Goal: Task Accomplishment & Management: Manage account settings

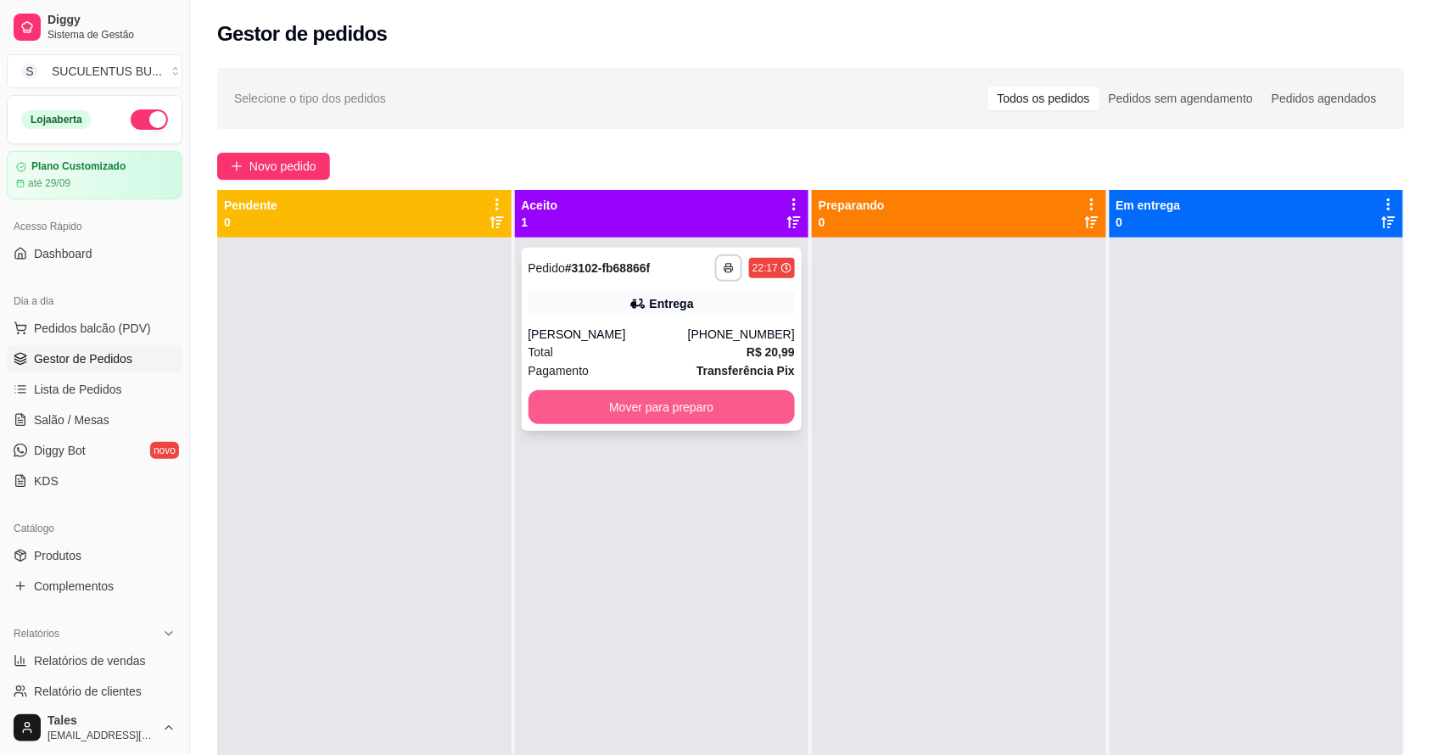
click at [667, 400] on button "Mover para preparo" at bounding box center [661, 407] width 267 height 34
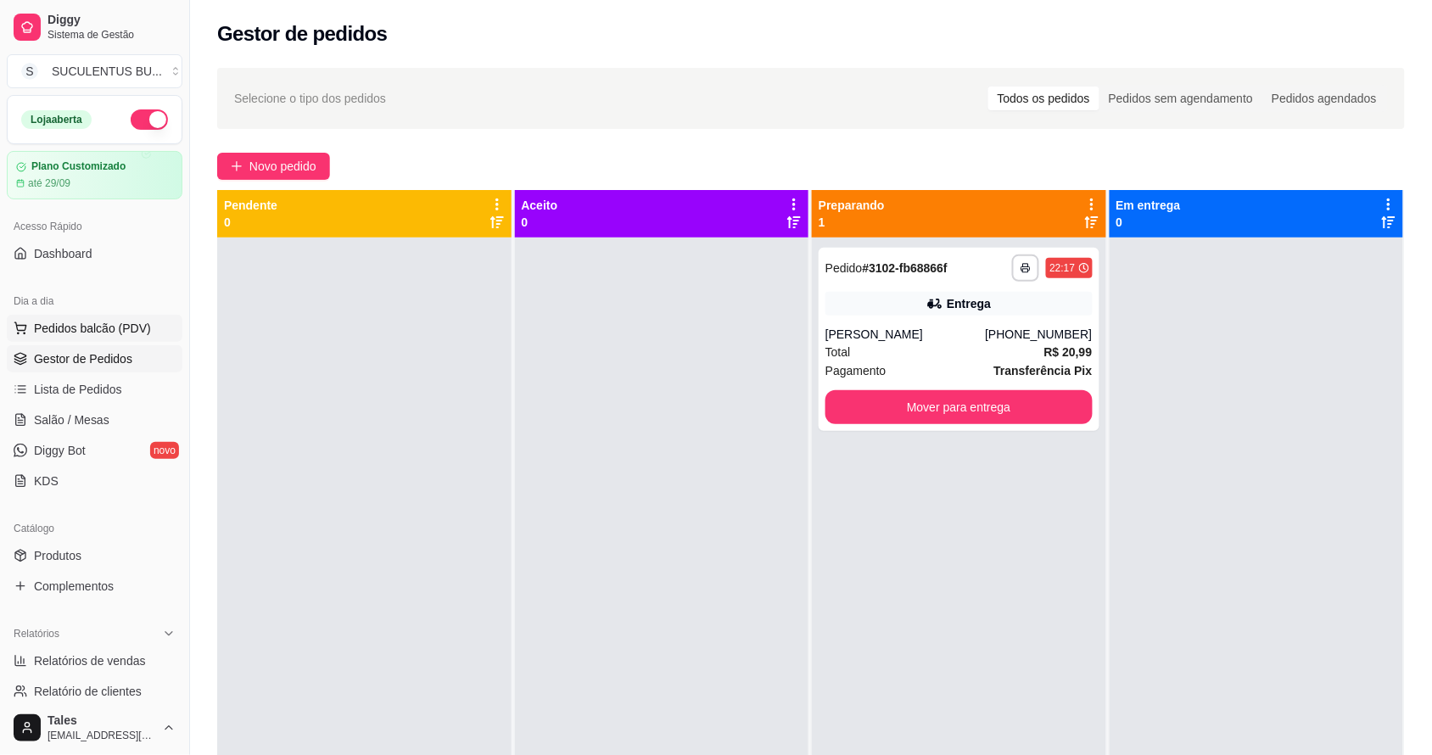
click at [56, 324] on span "Pedidos balcão (PDV)" at bounding box center [92, 328] width 117 height 17
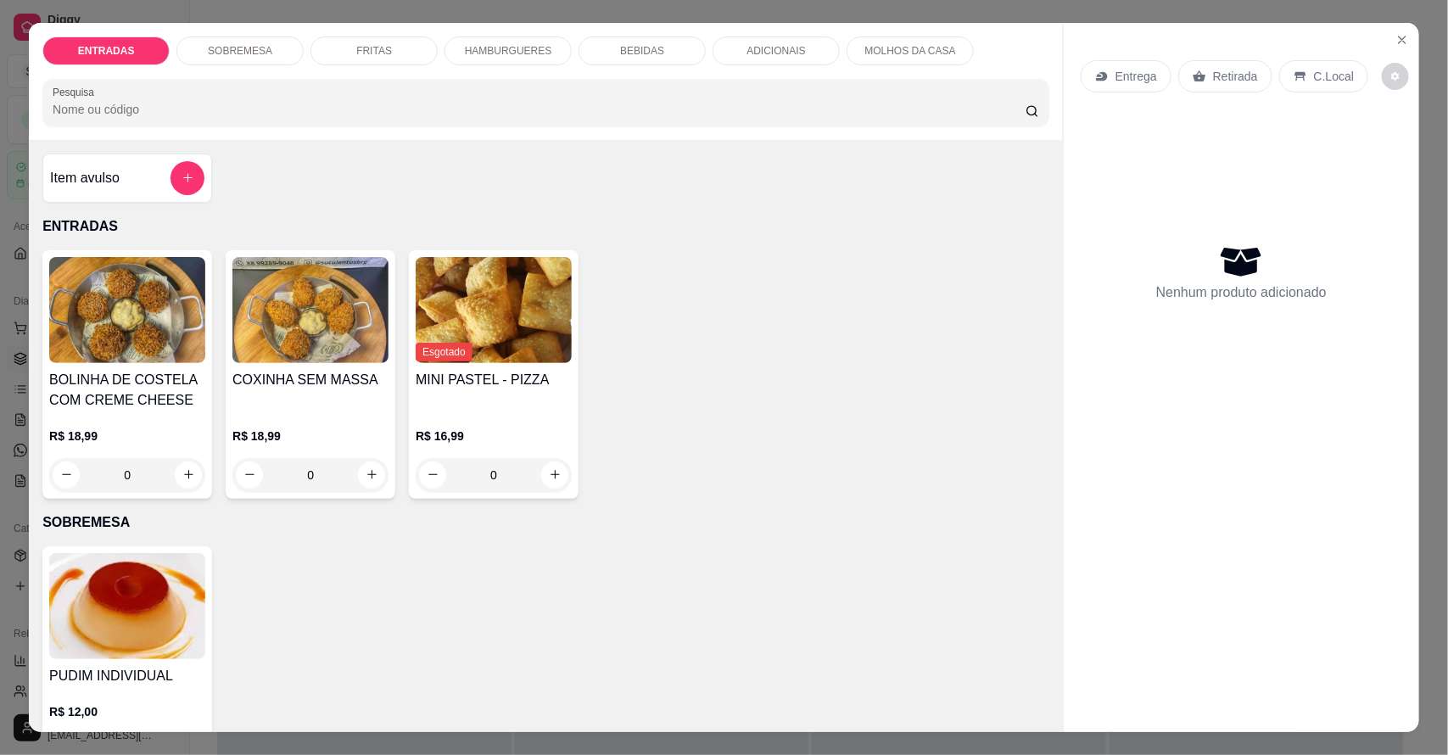
click at [482, 58] on div "HAMBURGUERES" at bounding box center [507, 50] width 127 height 29
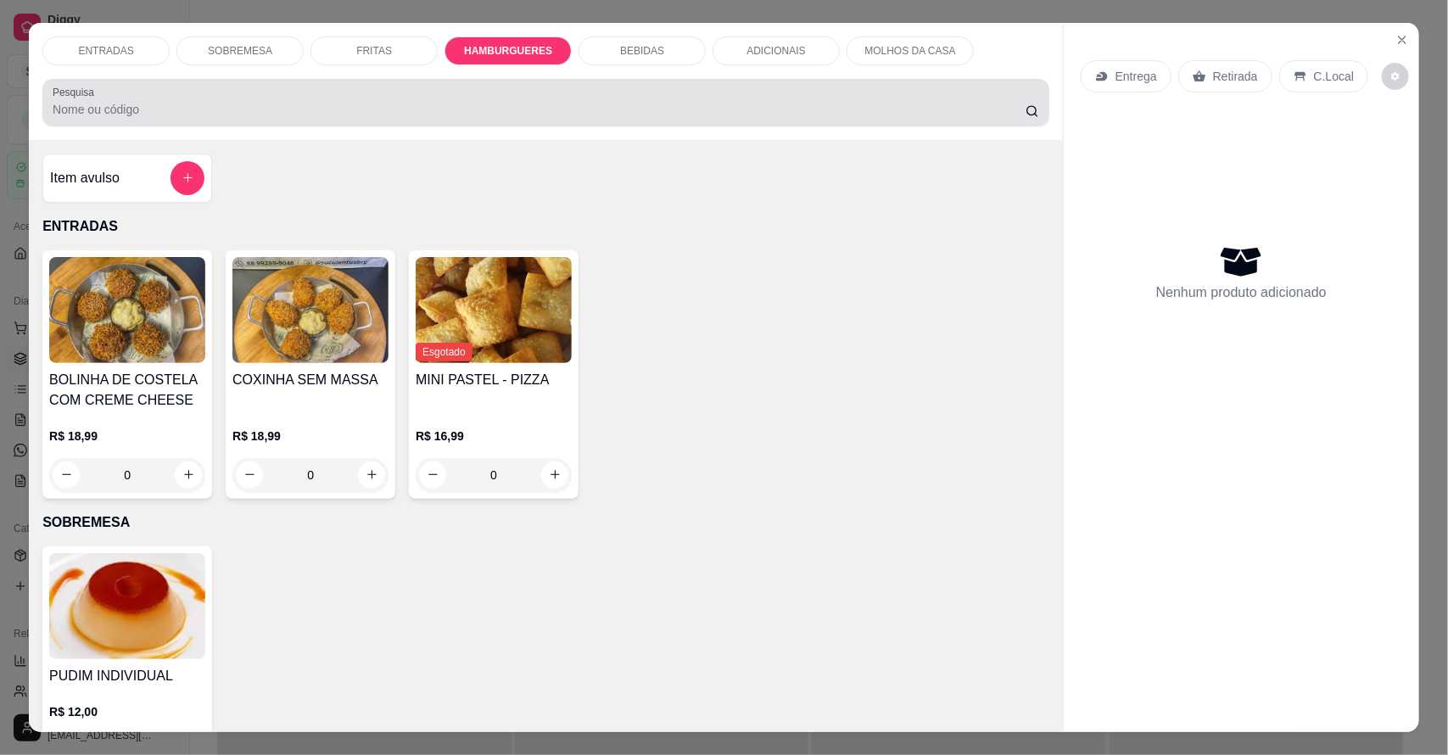
scroll to position [31, 0]
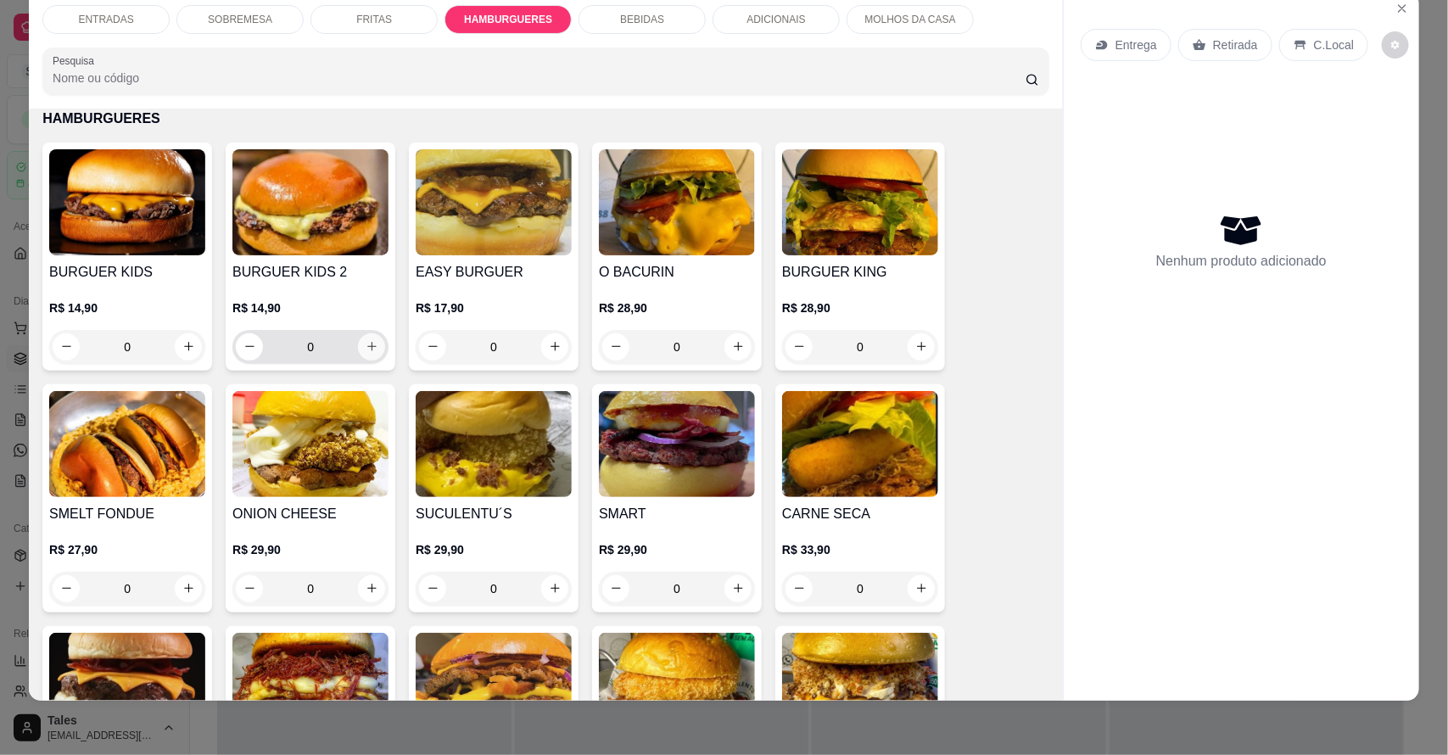
click at [367, 348] on icon "increase-product-quantity" at bounding box center [372, 346] width 13 height 13
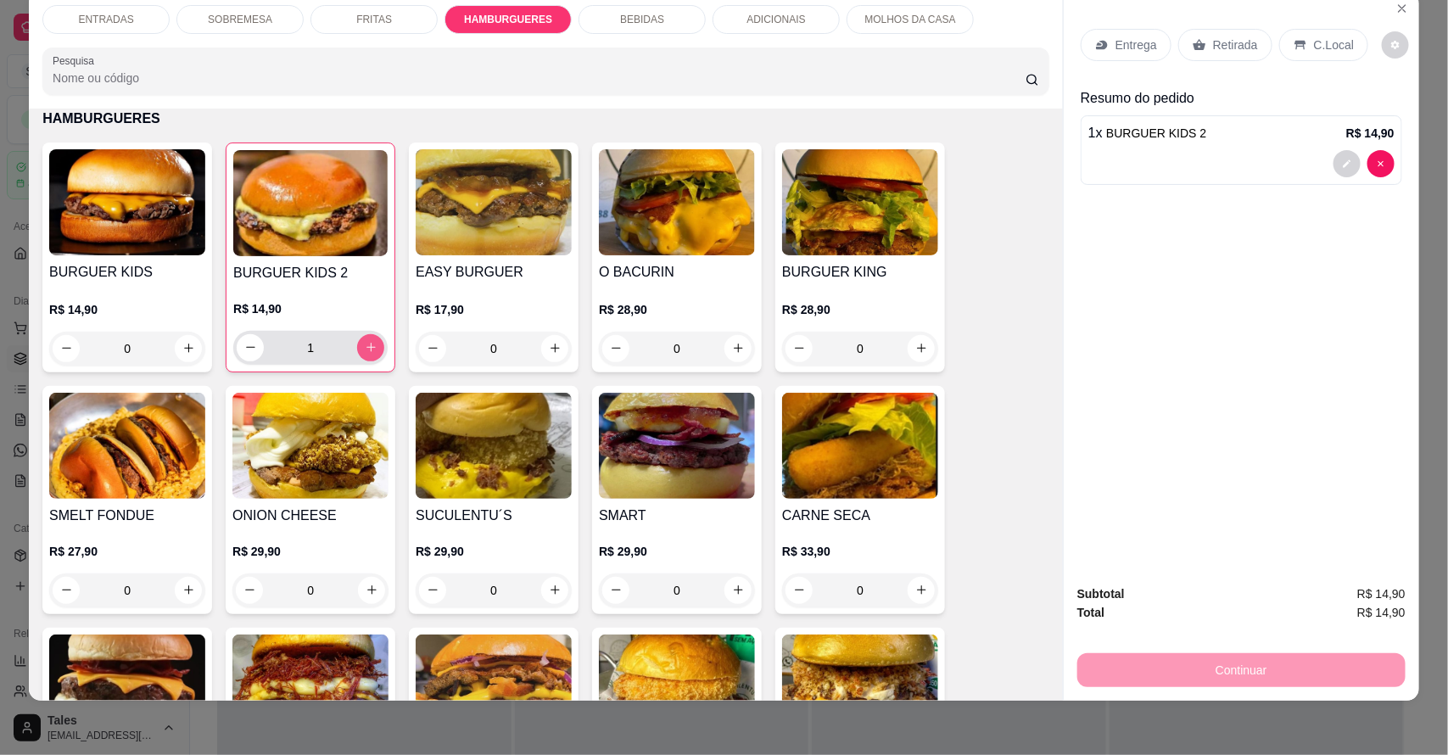
click at [366, 346] on icon "increase-product-quantity" at bounding box center [371, 347] width 13 height 13
type input "2"
click at [1120, 45] on p "Entrega" at bounding box center [1136, 44] width 42 height 17
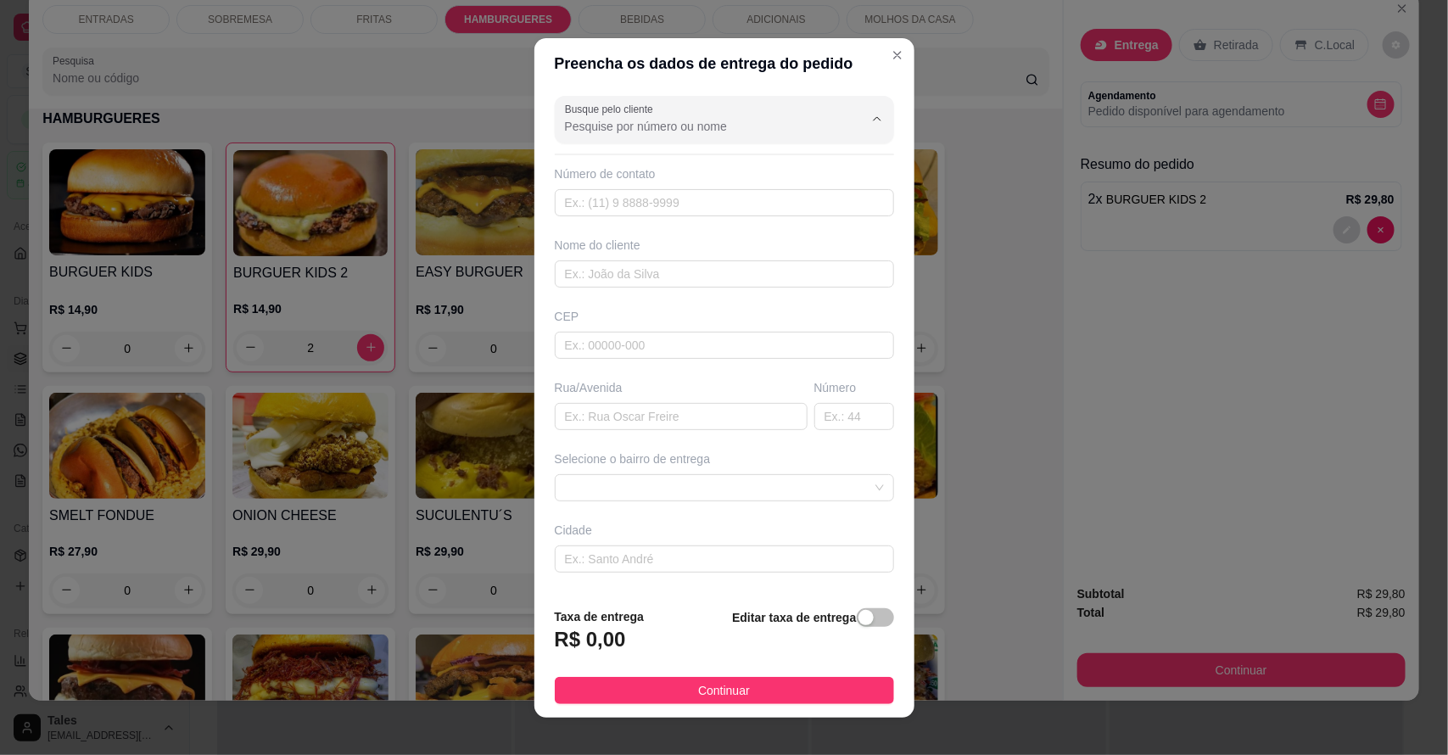
click at [663, 127] on input "Busque pelo cliente" at bounding box center [700, 126] width 271 height 17
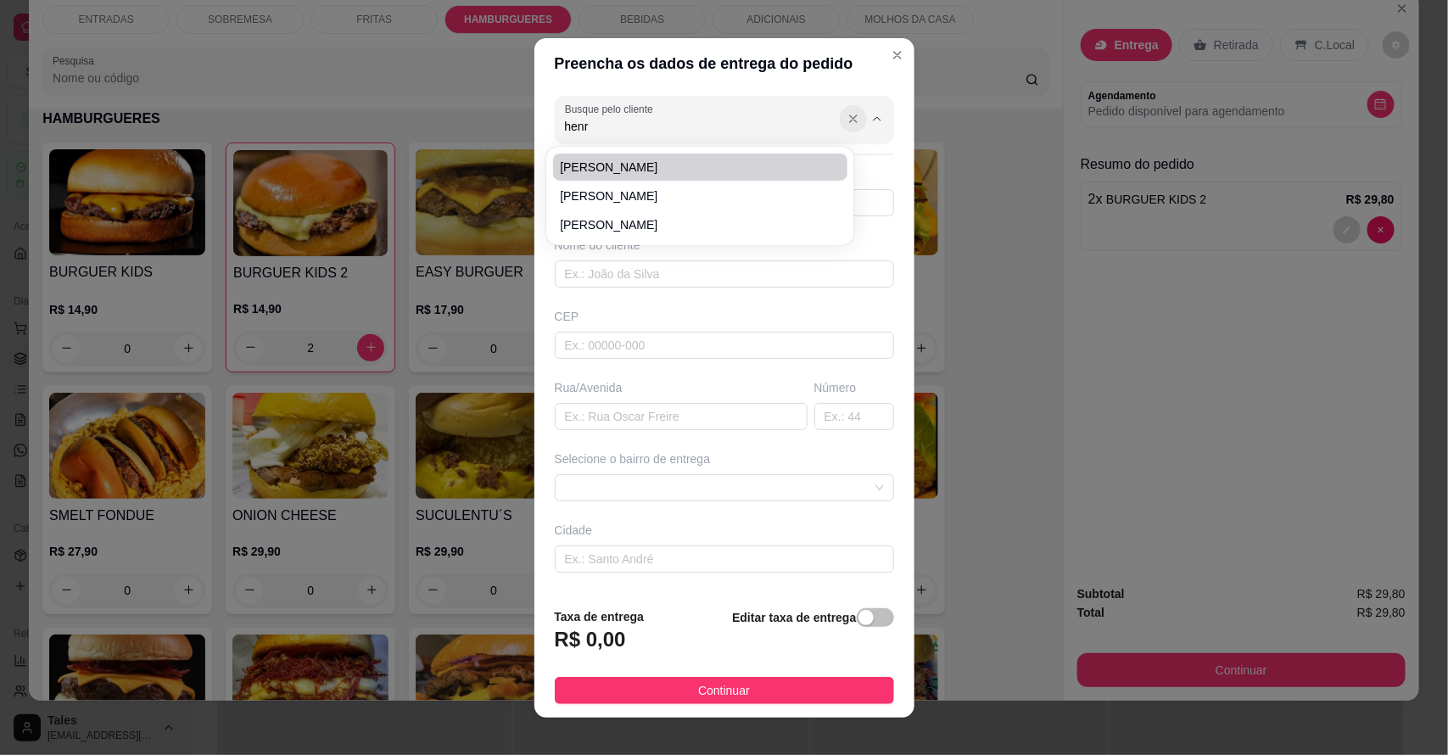
type input "henr"
click at [846, 123] on icon "Show suggestions" at bounding box center [853, 119] width 14 height 14
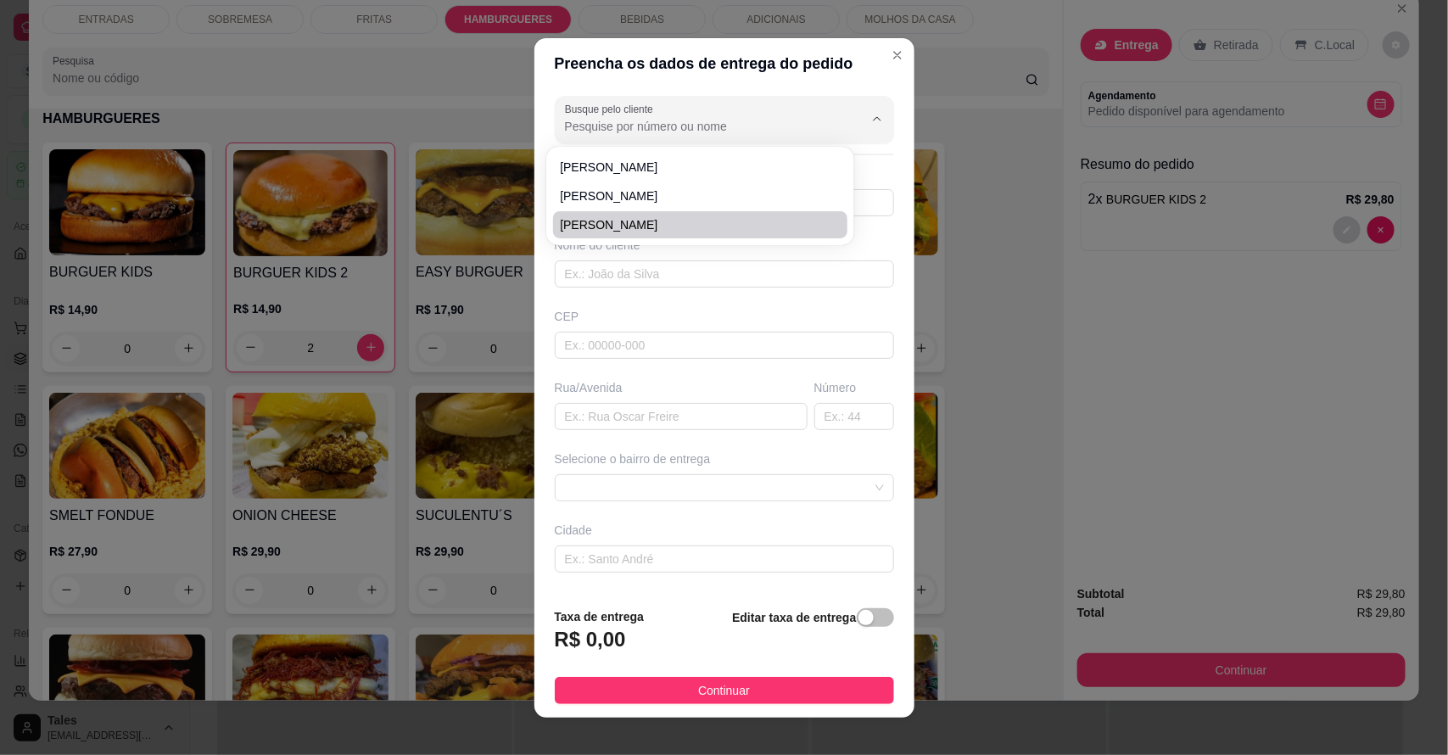
click at [752, 312] on div "CEP" at bounding box center [724, 316] width 339 height 17
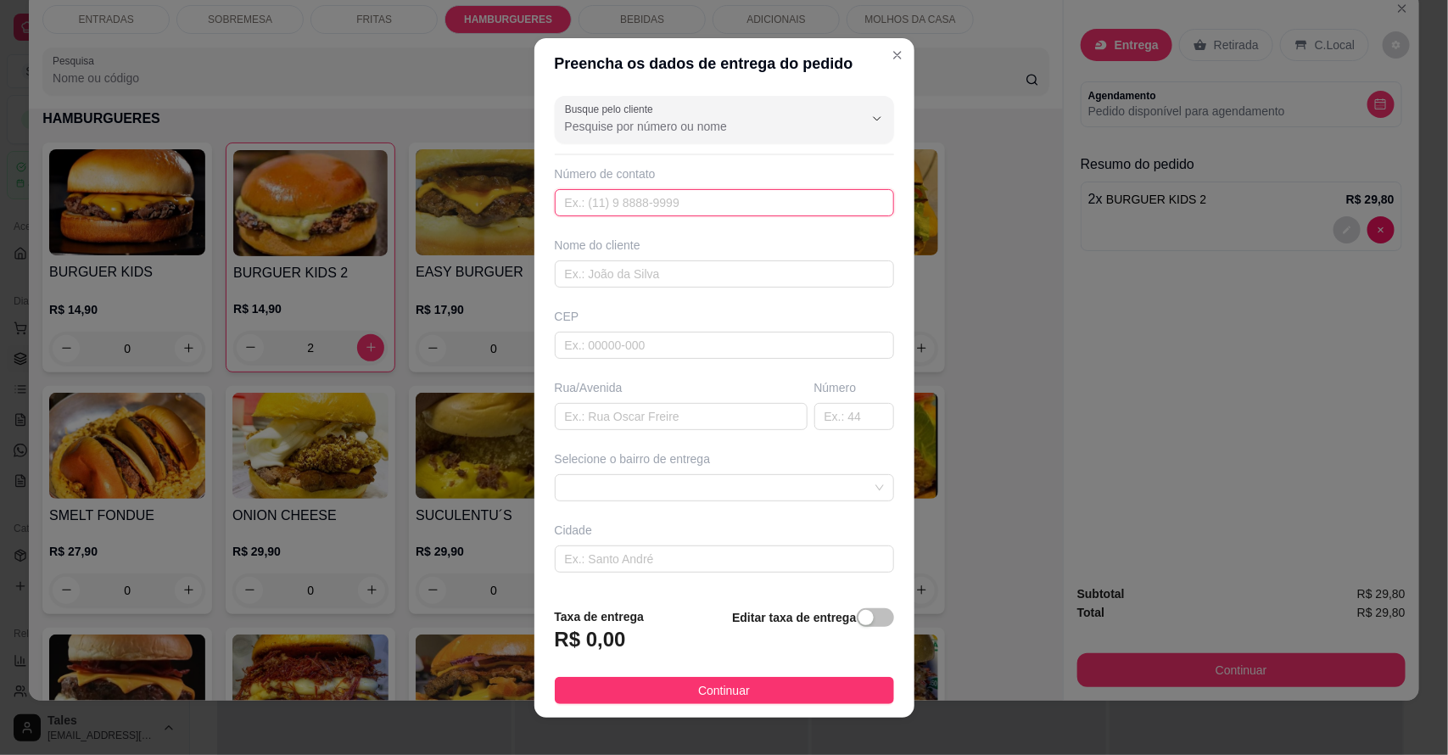
click at [711, 204] on input "text" at bounding box center [724, 202] width 339 height 27
type input "[PHONE_NUMBER]"
click at [675, 271] on input "text" at bounding box center [724, 273] width 339 height 27
type input "[PERSON_NAME] 4"
click at [654, 346] on input "text" at bounding box center [724, 345] width 339 height 27
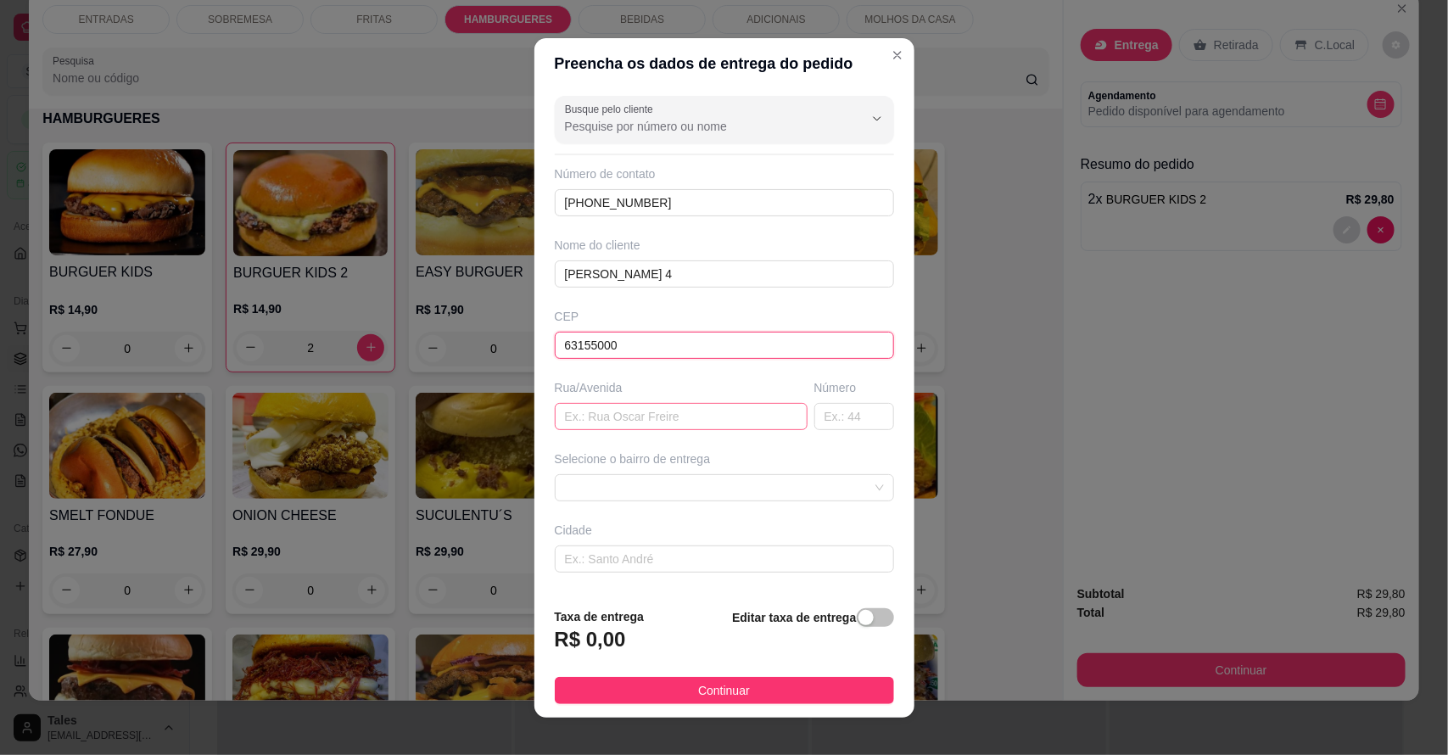
type input "63155000"
click at [657, 408] on input "text" at bounding box center [681, 416] width 253 height 27
click at [676, 482] on span at bounding box center [724, 487] width 319 height 25
click at [677, 494] on span at bounding box center [724, 487] width 319 height 25
click at [639, 497] on span at bounding box center [724, 487] width 319 height 25
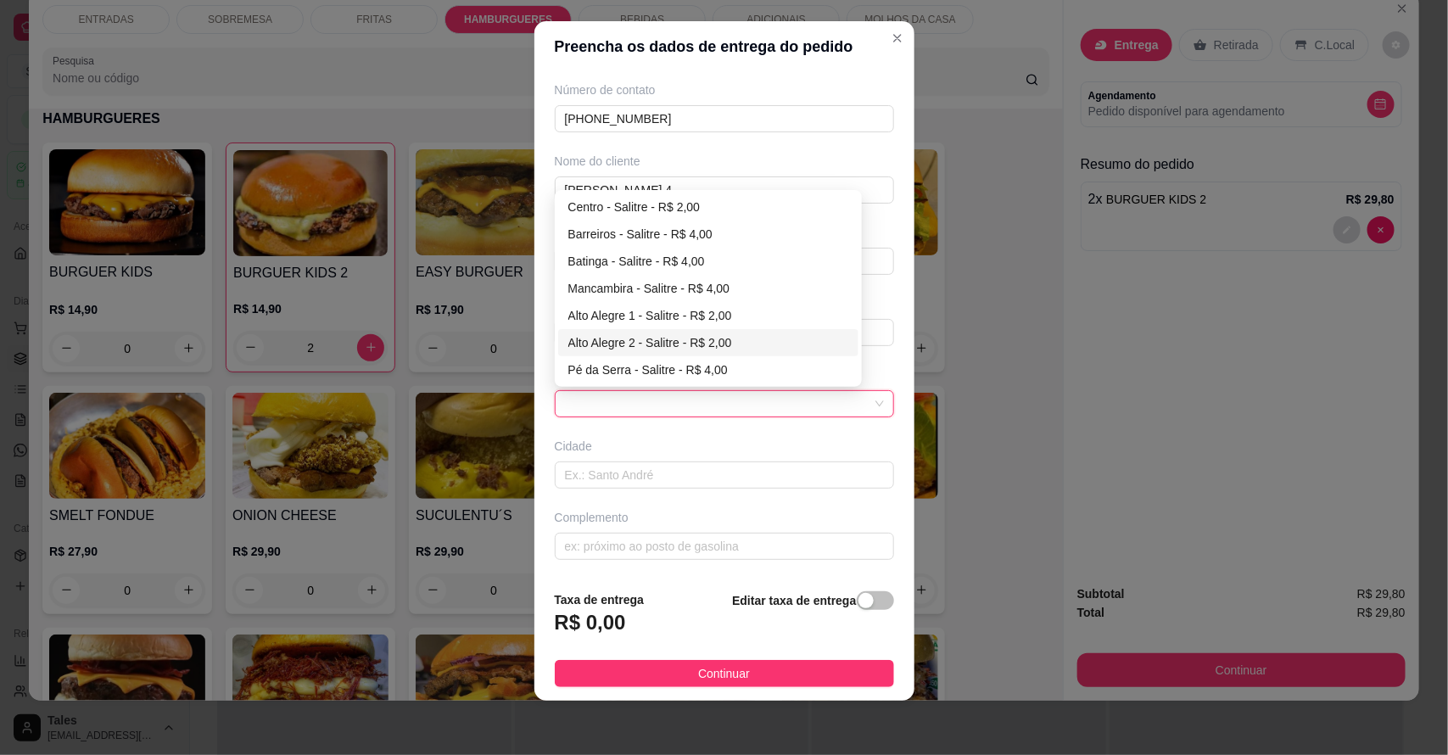
scroll to position [0, 0]
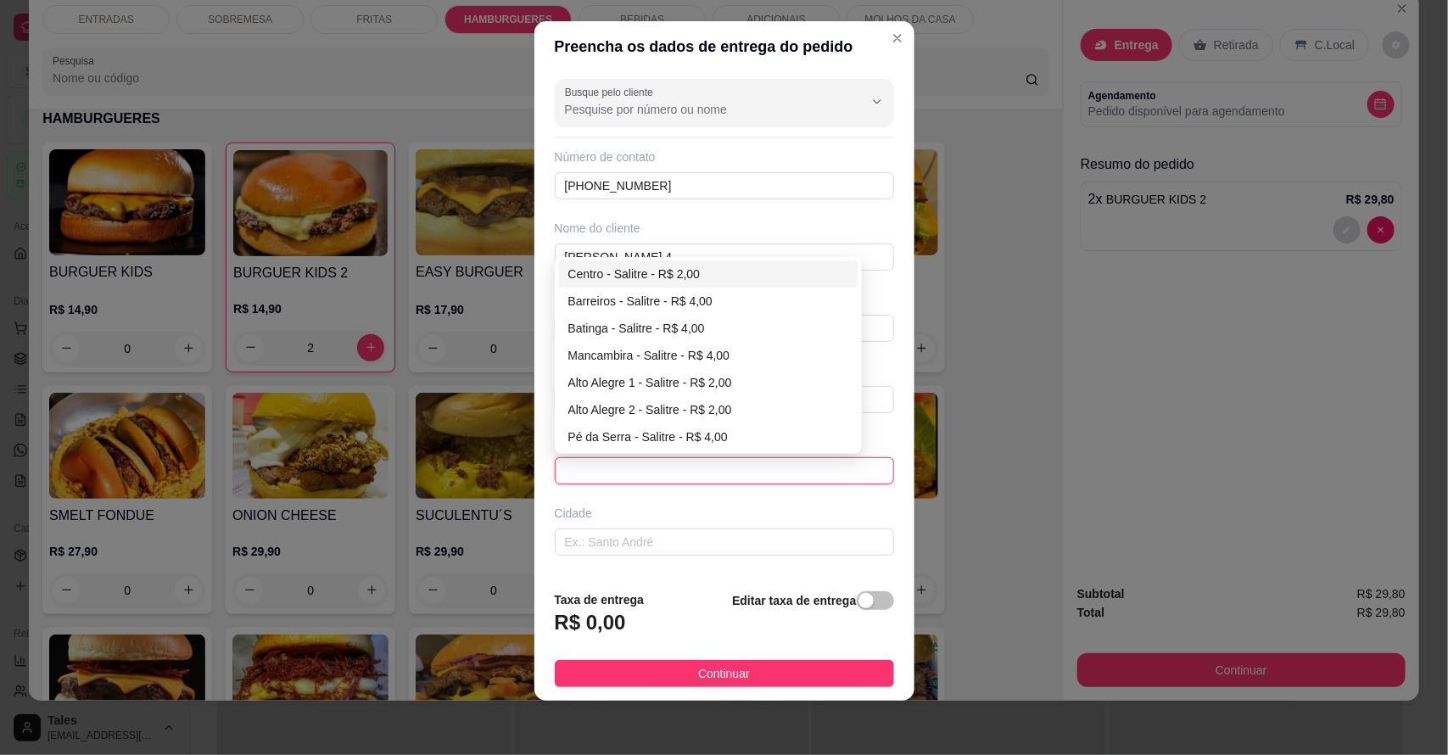
click at [667, 273] on div "Centro - Salitre - R$ 2,00" at bounding box center [708, 274] width 281 height 19
type input "Salitre"
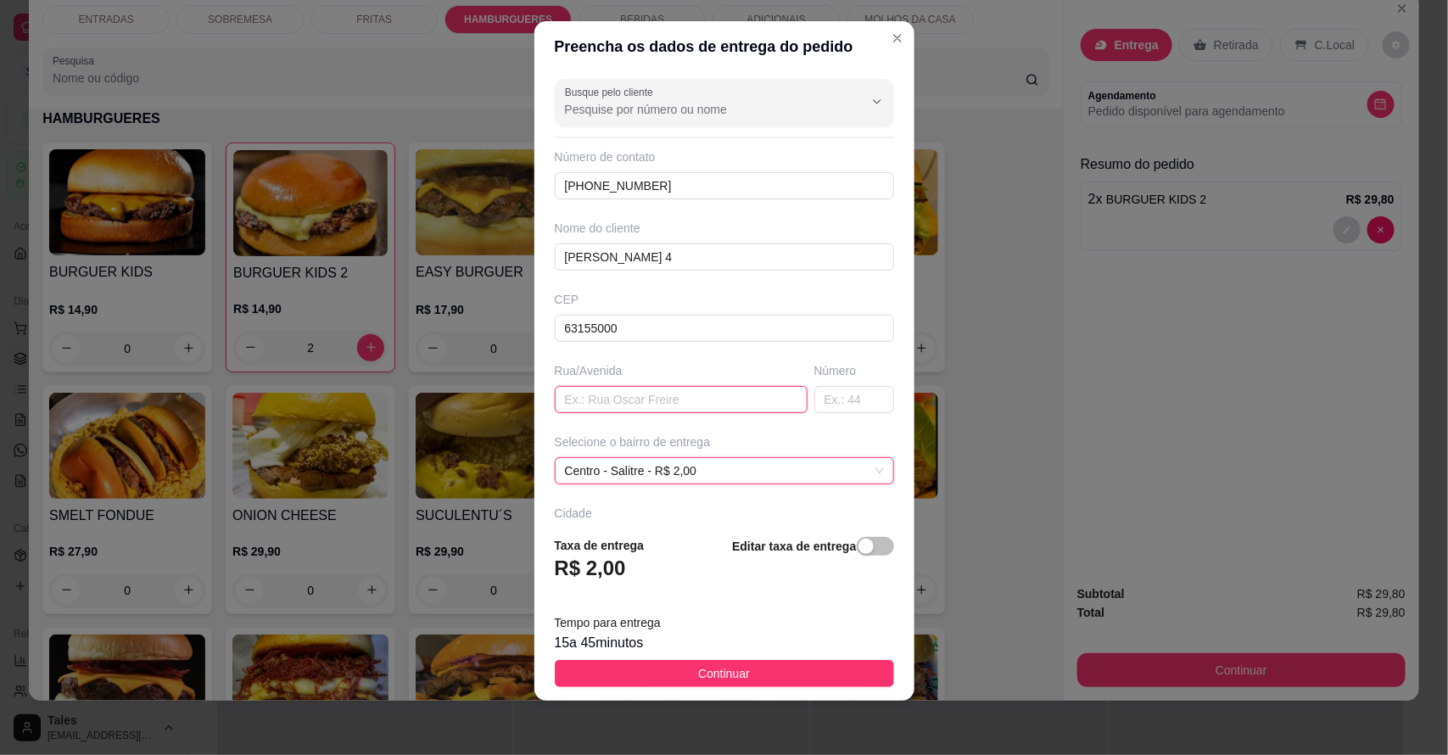
click at [667, 397] on input "text" at bounding box center [681, 399] width 253 height 27
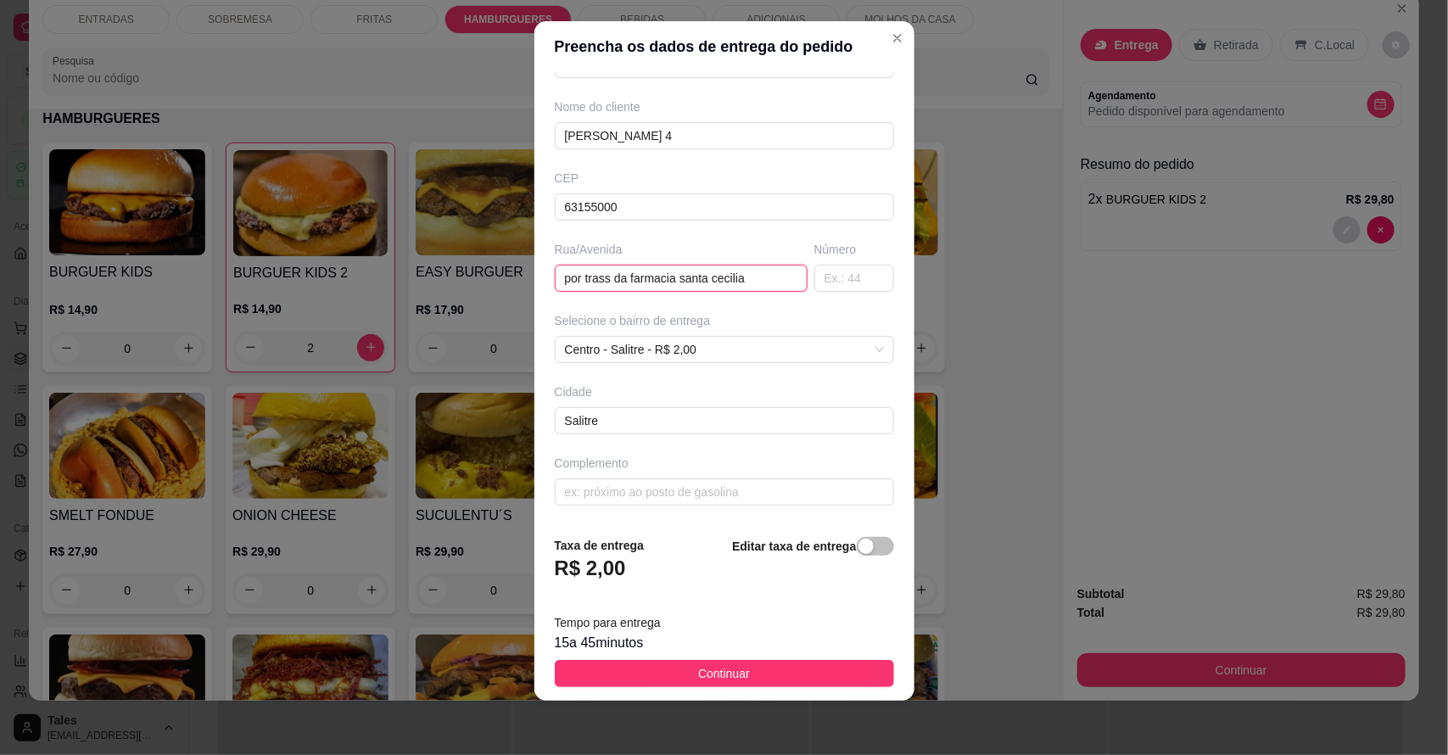
click at [751, 271] on input "por trass da farmacia santa cecilia" at bounding box center [681, 278] width 253 height 27
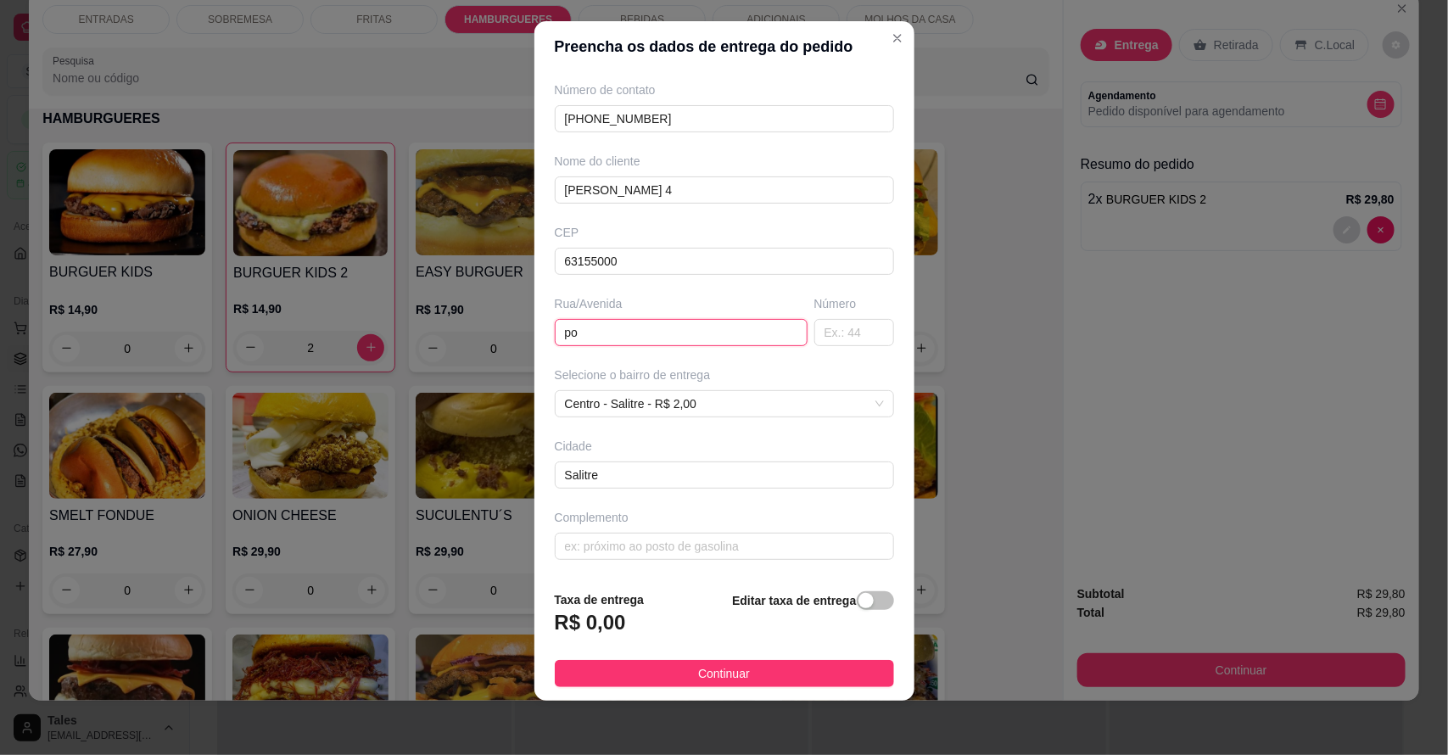
type input "p"
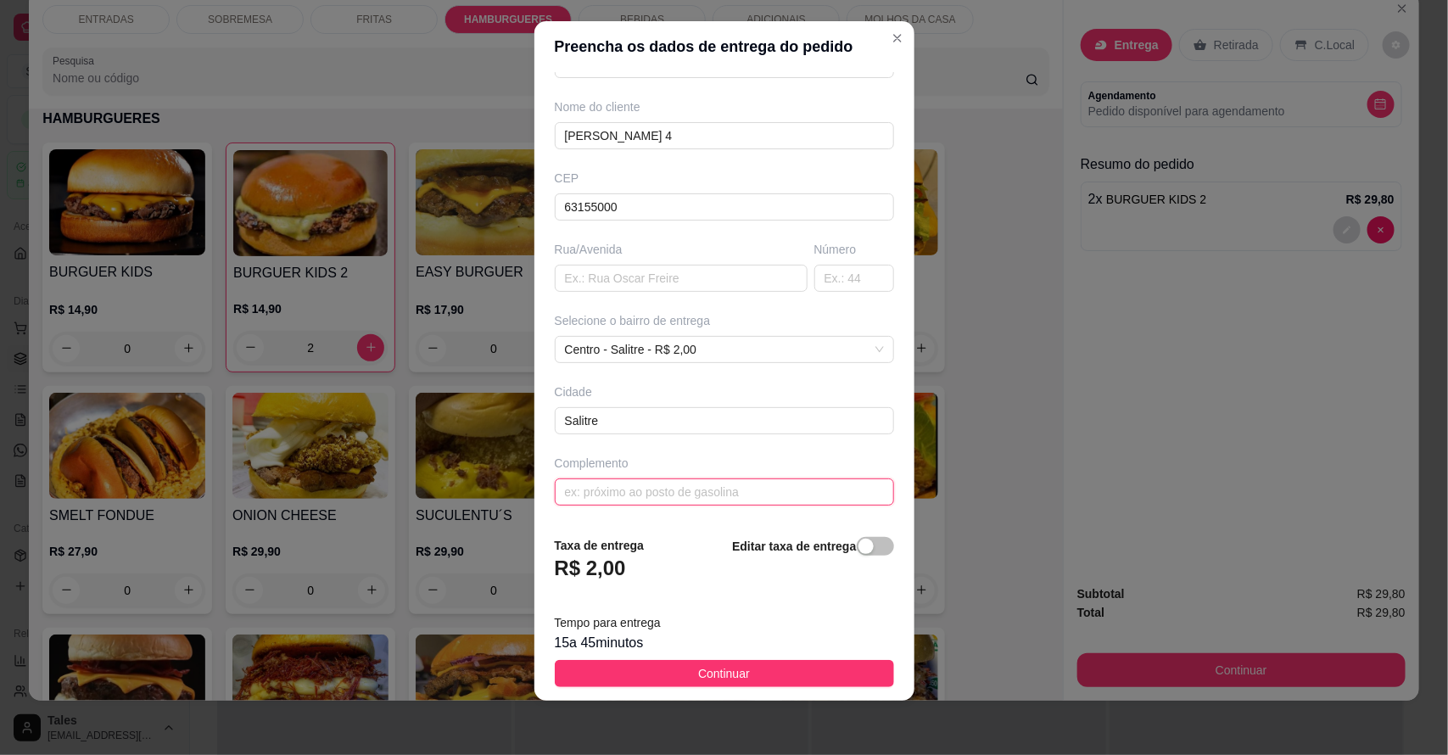
click at [700, 489] on input "text" at bounding box center [724, 491] width 339 height 27
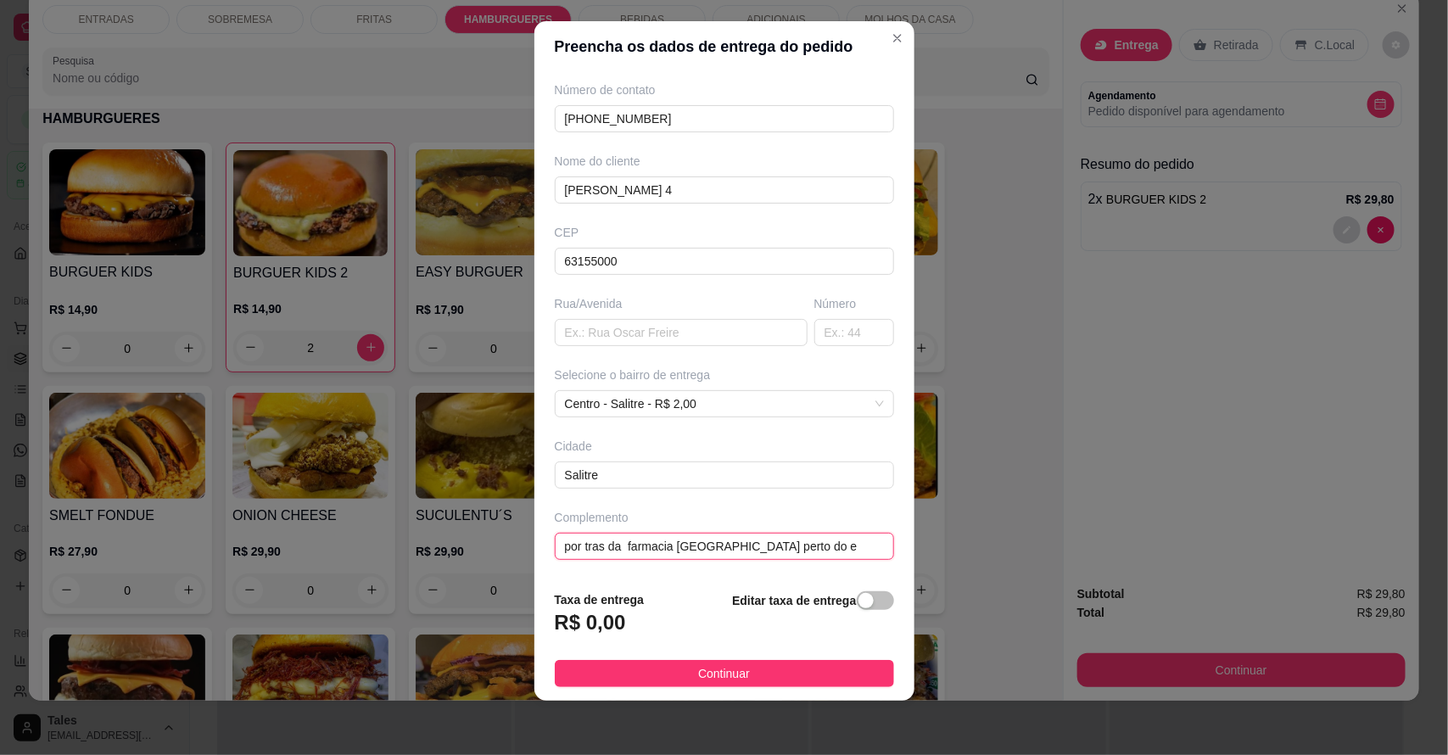
scroll to position [70, 0]
type input "por tras da farmacia [GEOGRAPHIC_DATA] perto do ensino medio"
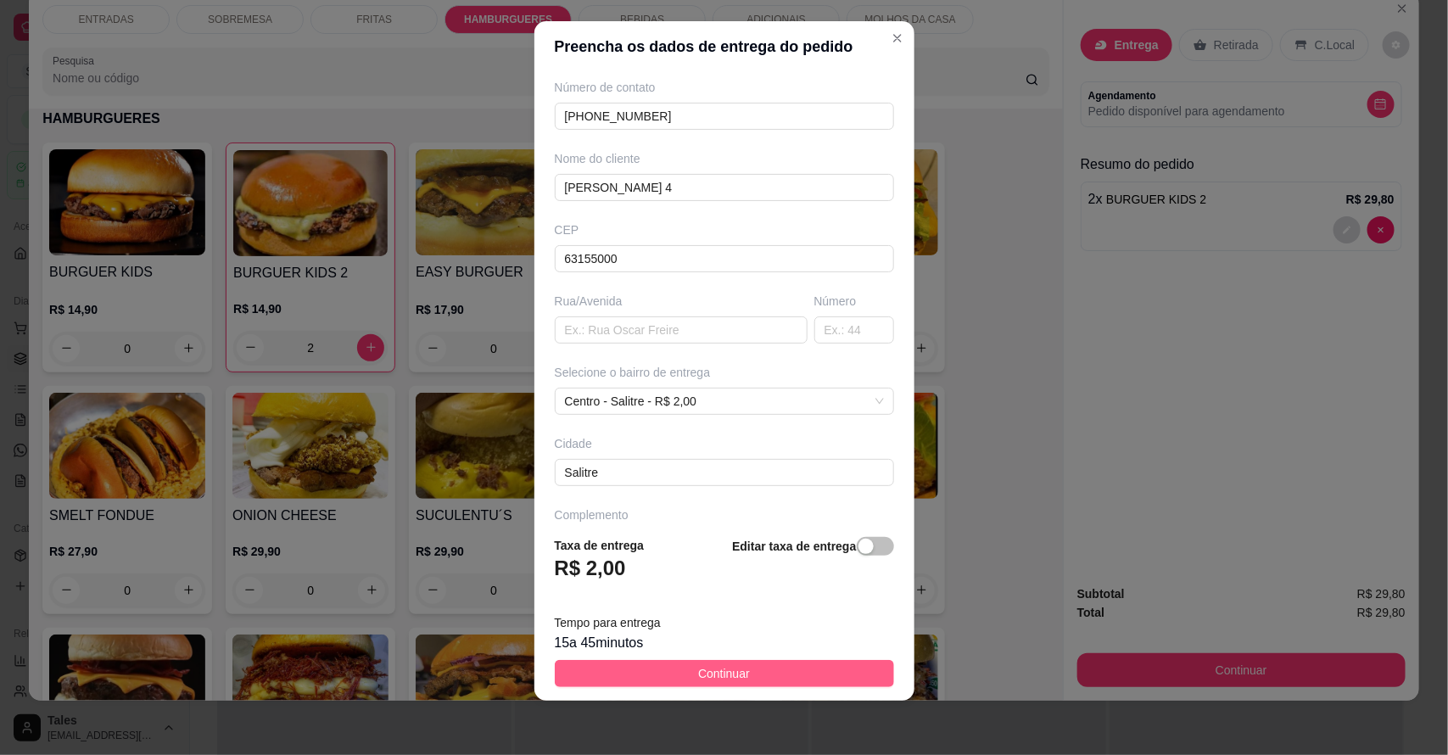
click at [698, 670] on span "Continuar" at bounding box center [724, 673] width 52 height 19
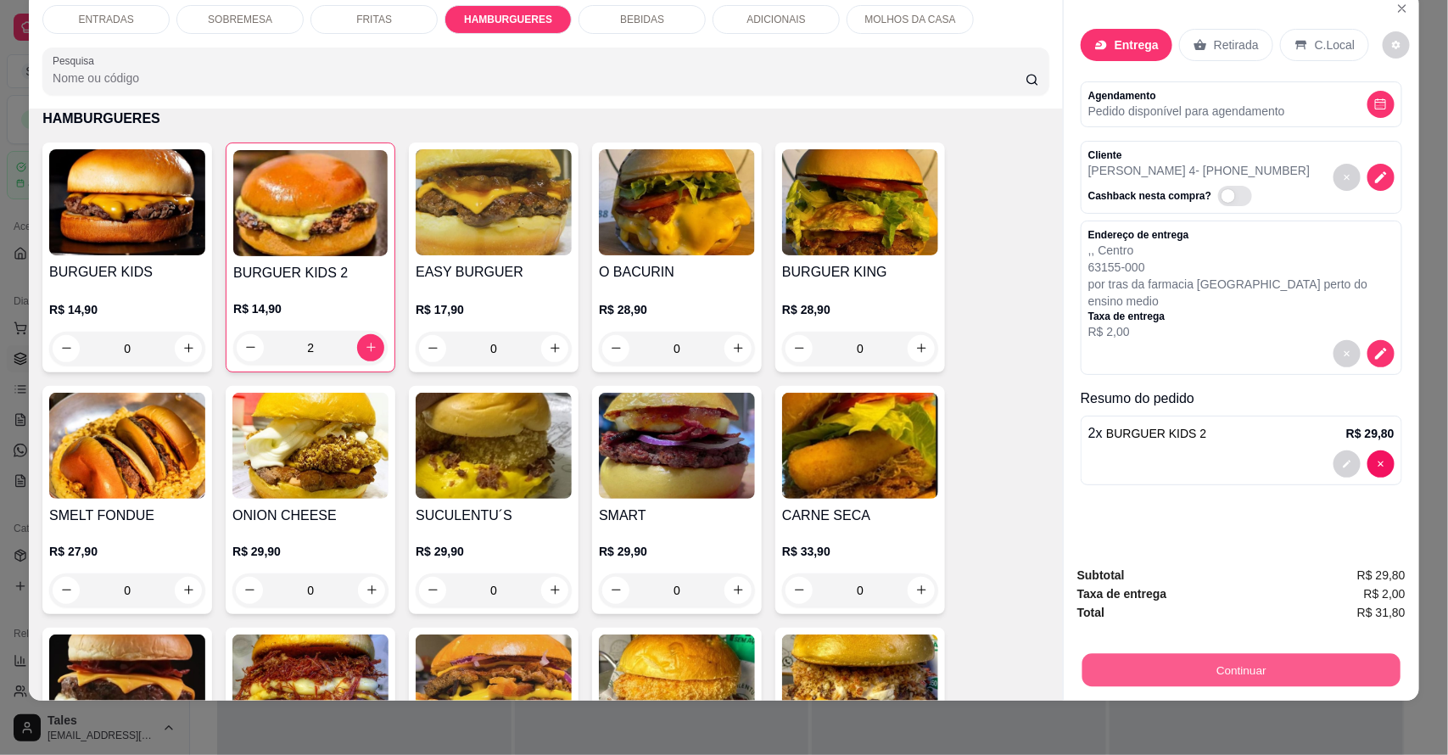
click at [1218, 681] on button "Continuar" at bounding box center [1241, 670] width 318 height 33
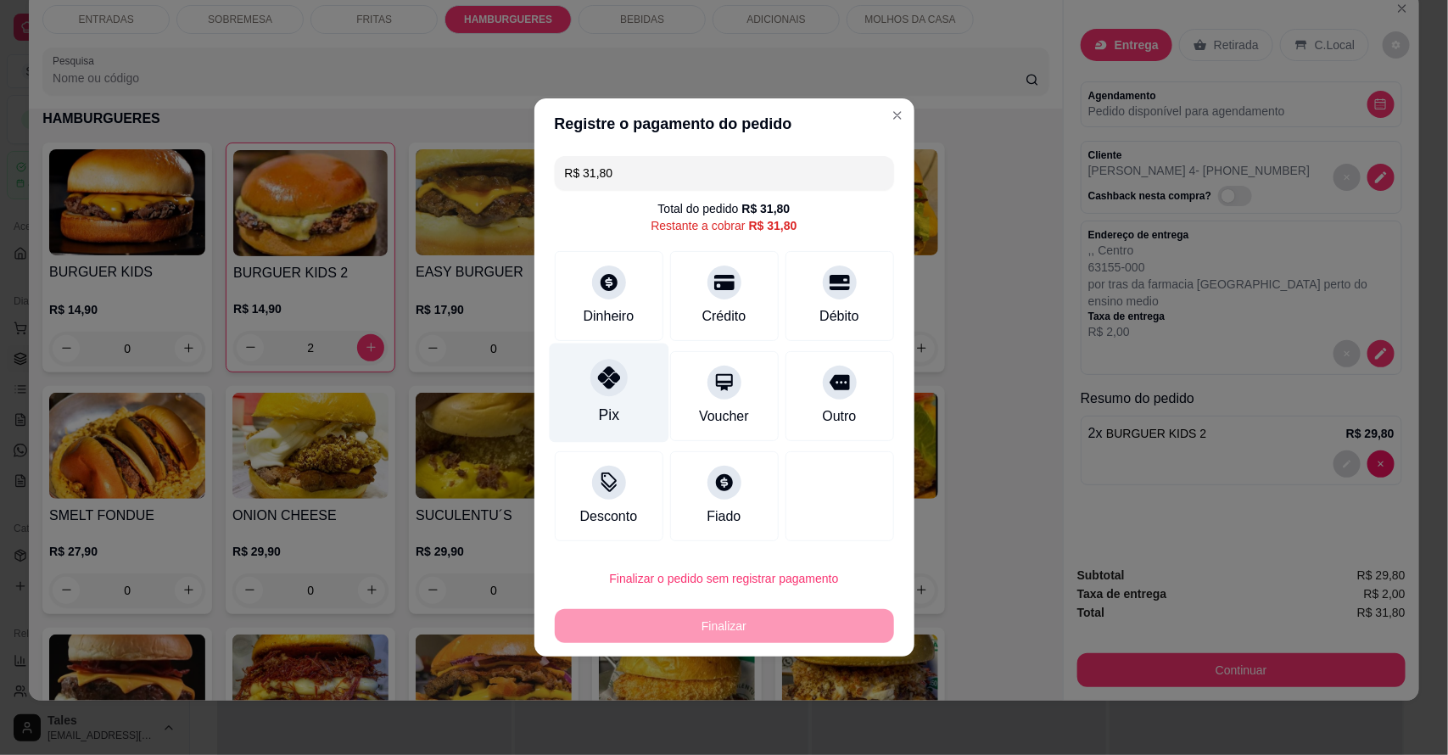
click at [621, 401] on div "Pix" at bounding box center [609, 392] width 120 height 99
type input "R$ 0,00"
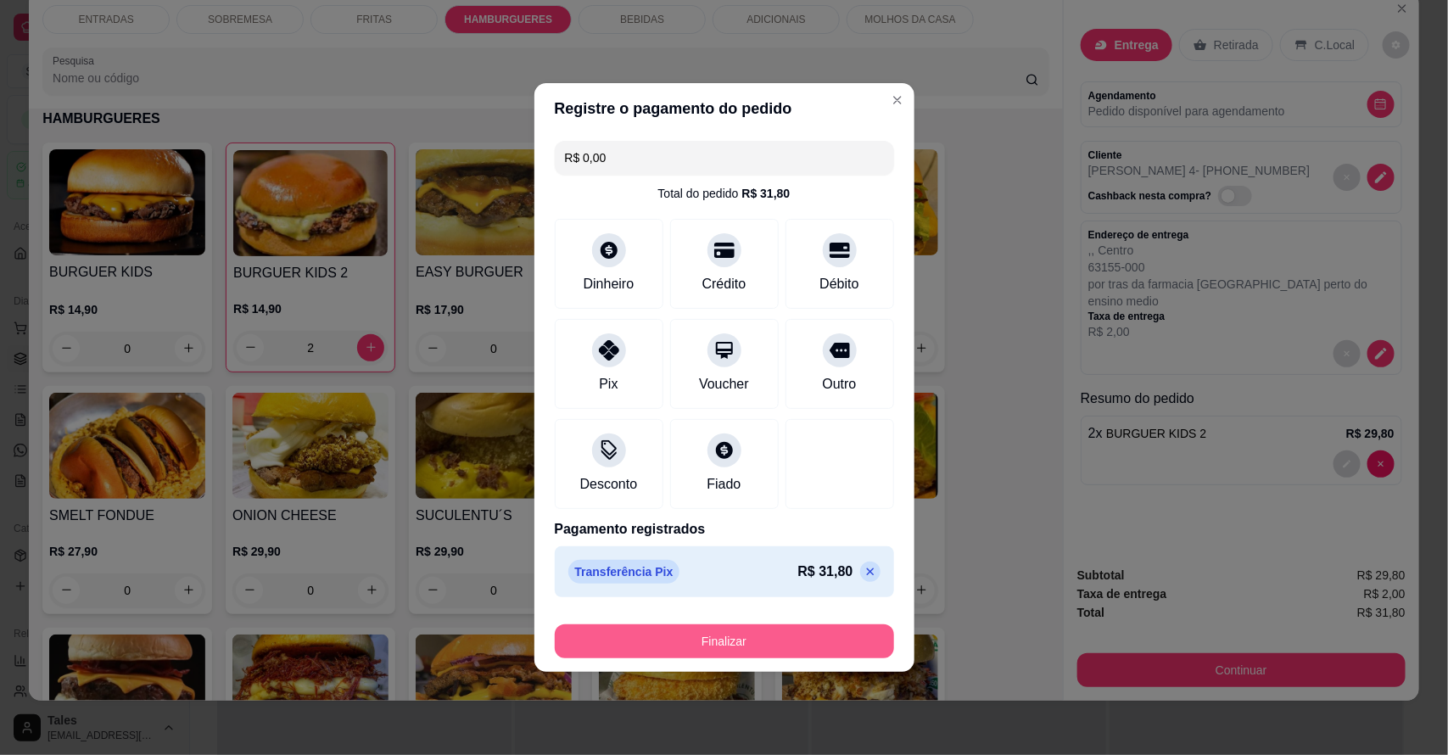
click at [718, 626] on button "Finalizar" at bounding box center [724, 641] width 339 height 34
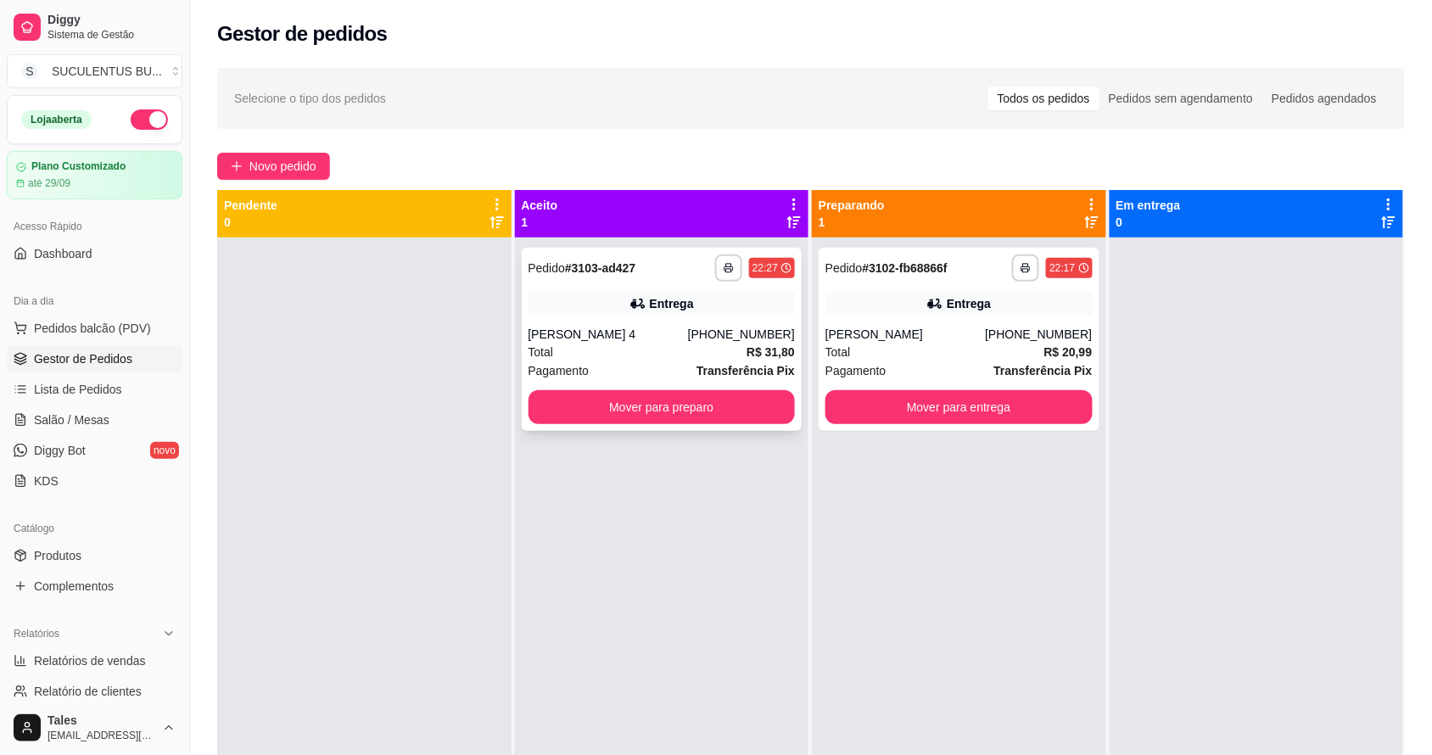
click at [645, 353] on div "Total R$ 31,80" at bounding box center [661, 352] width 267 height 19
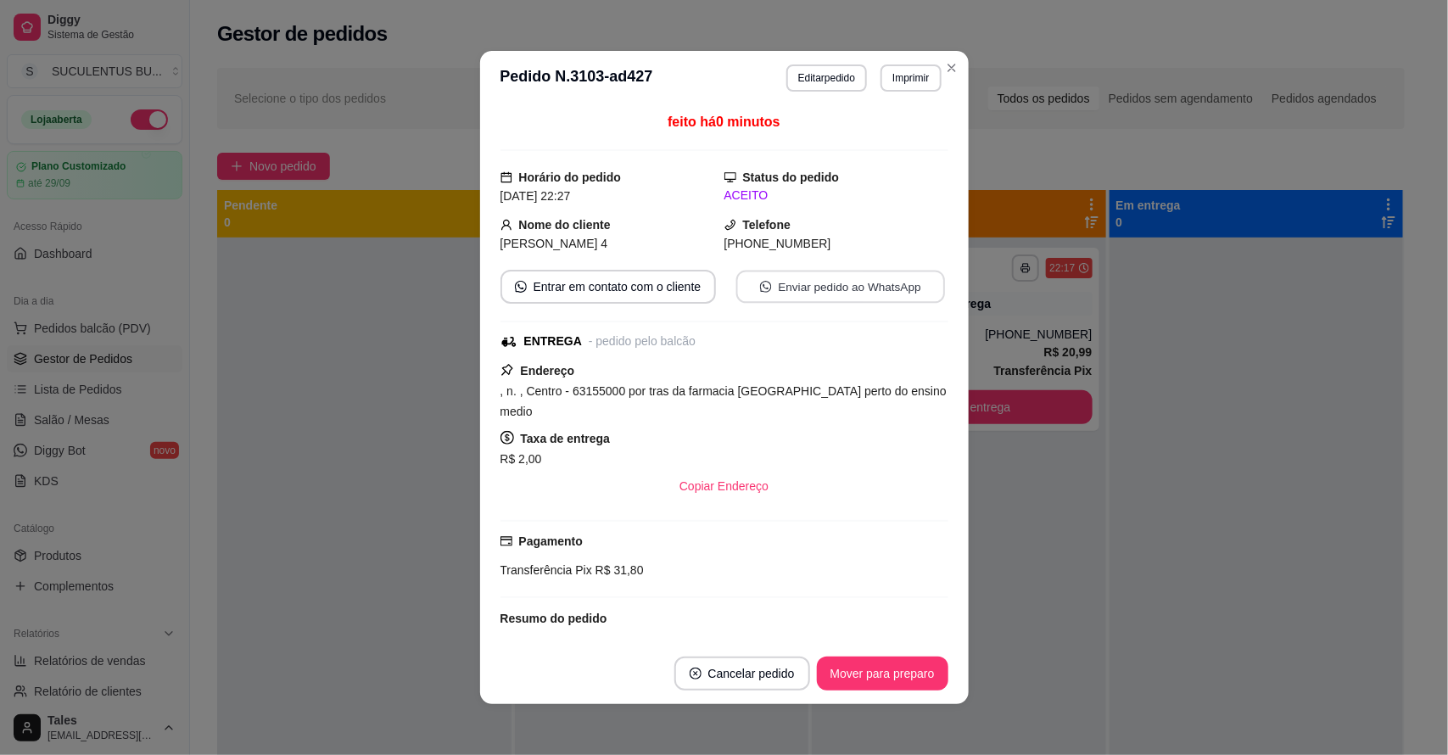
click at [794, 297] on button "Enviar pedido ao WhatsApp" at bounding box center [839, 287] width 209 height 33
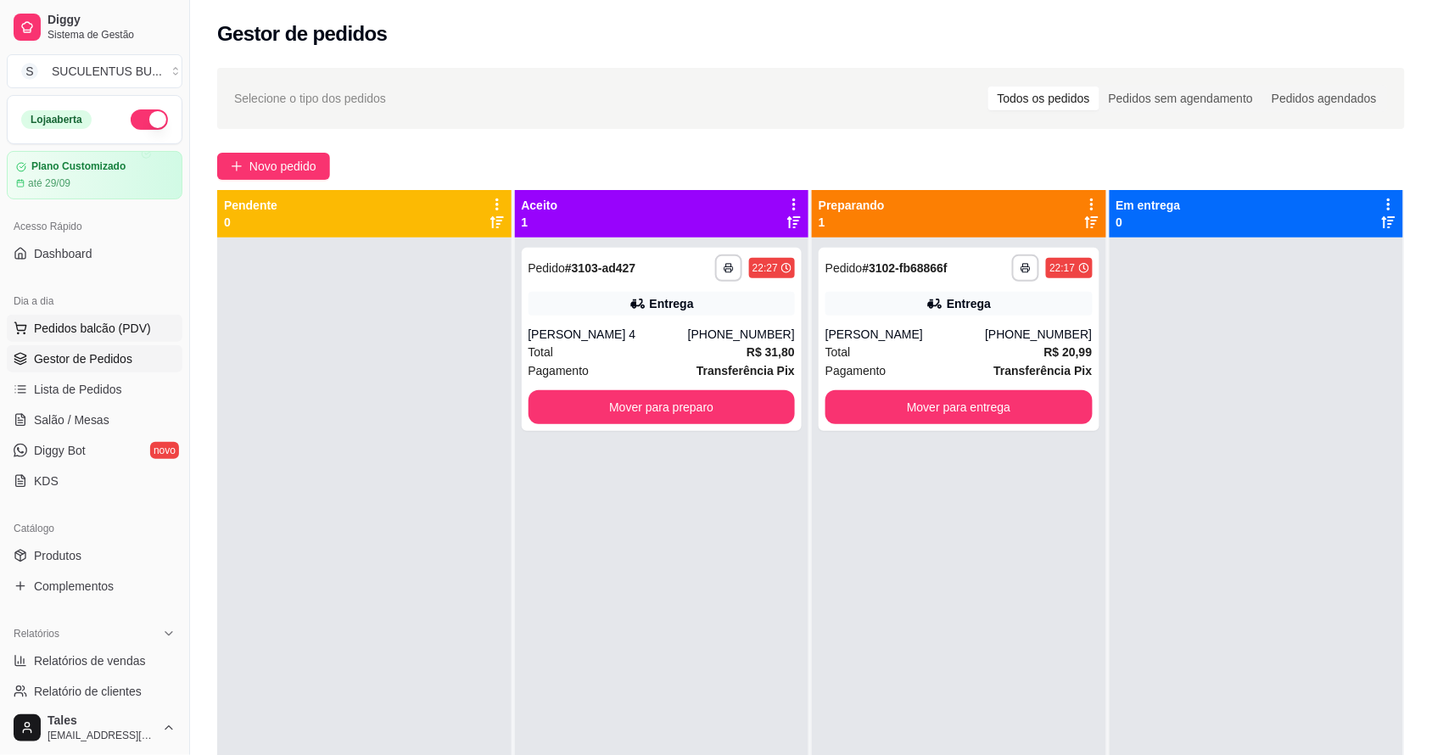
click at [74, 329] on span "Pedidos balcão (PDV)" at bounding box center [92, 328] width 117 height 17
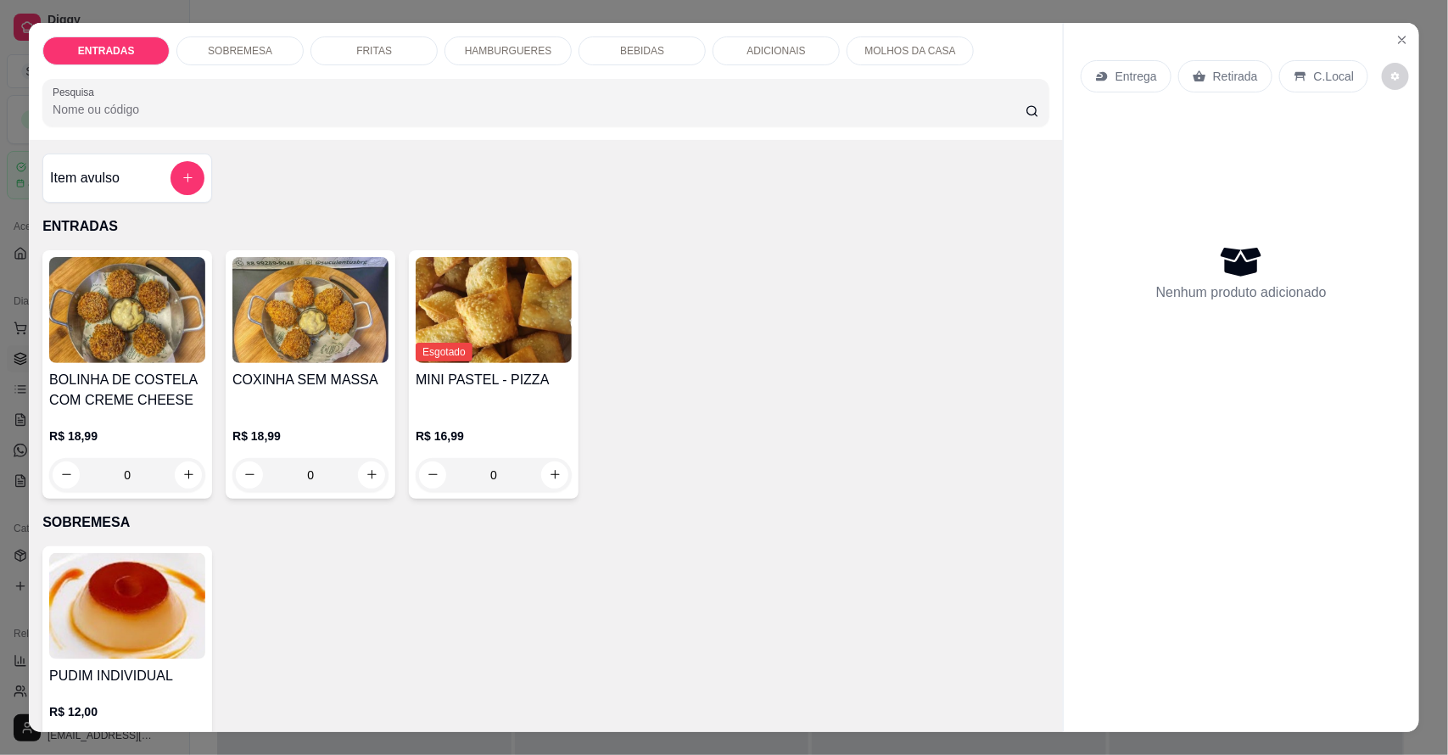
click at [507, 56] on p "HAMBURGUERES" at bounding box center [508, 51] width 87 height 14
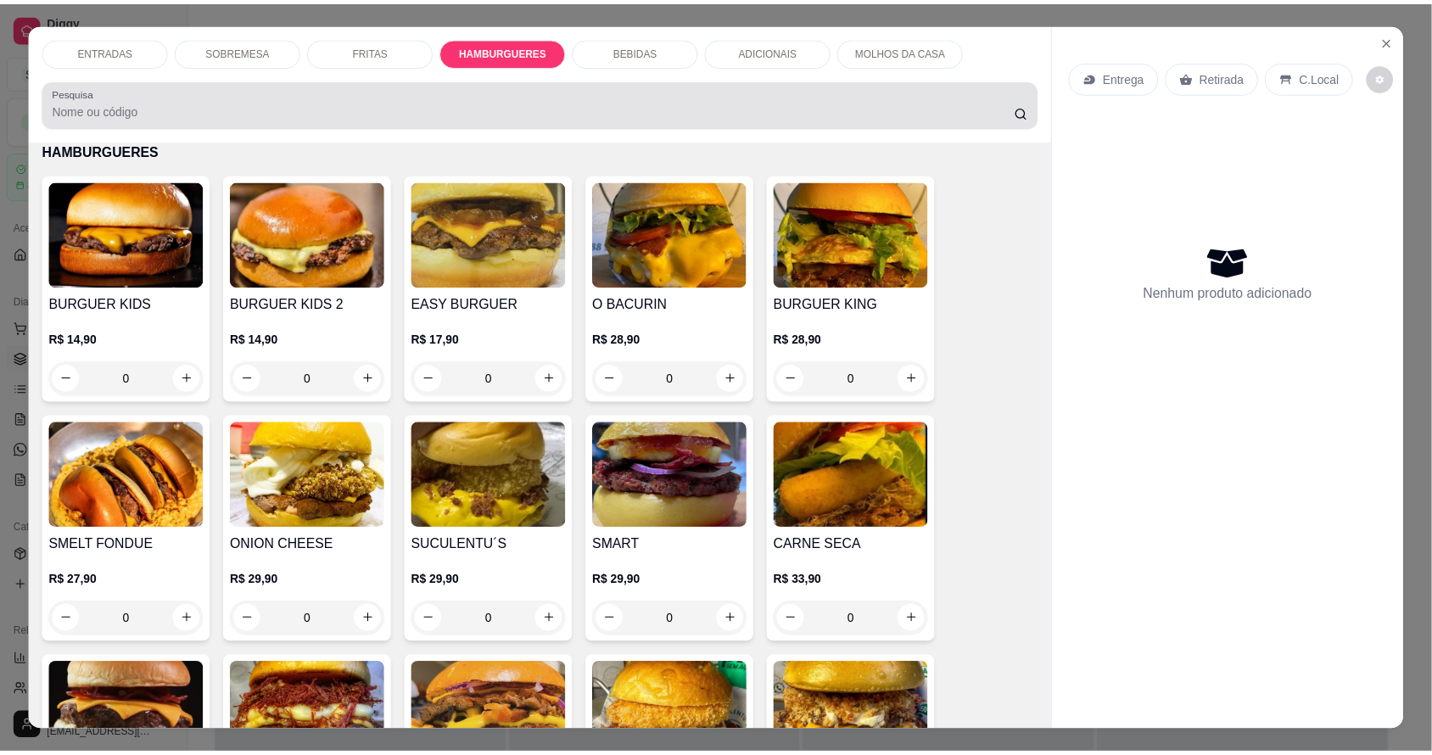
scroll to position [31, 0]
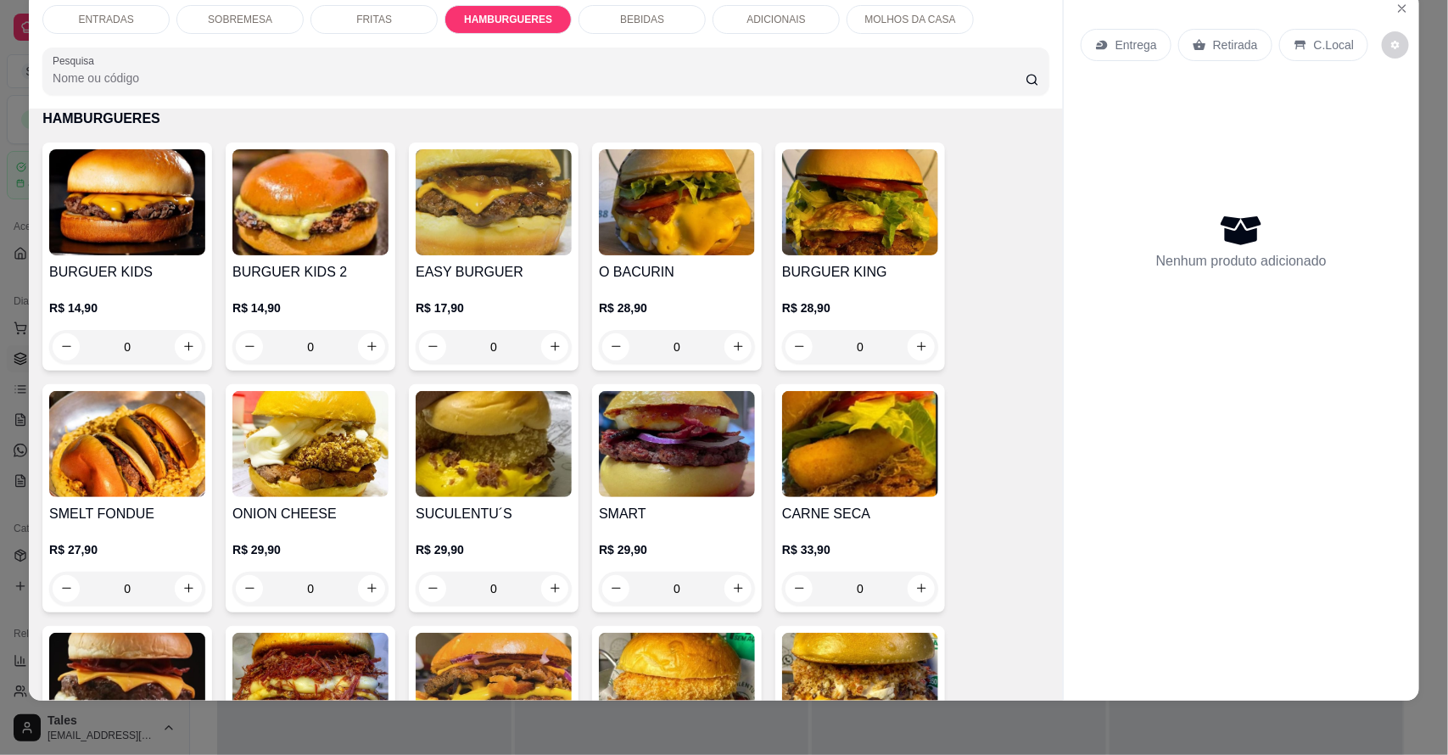
click at [544, 345] on div "0" at bounding box center [494, 347] width 156 height 34
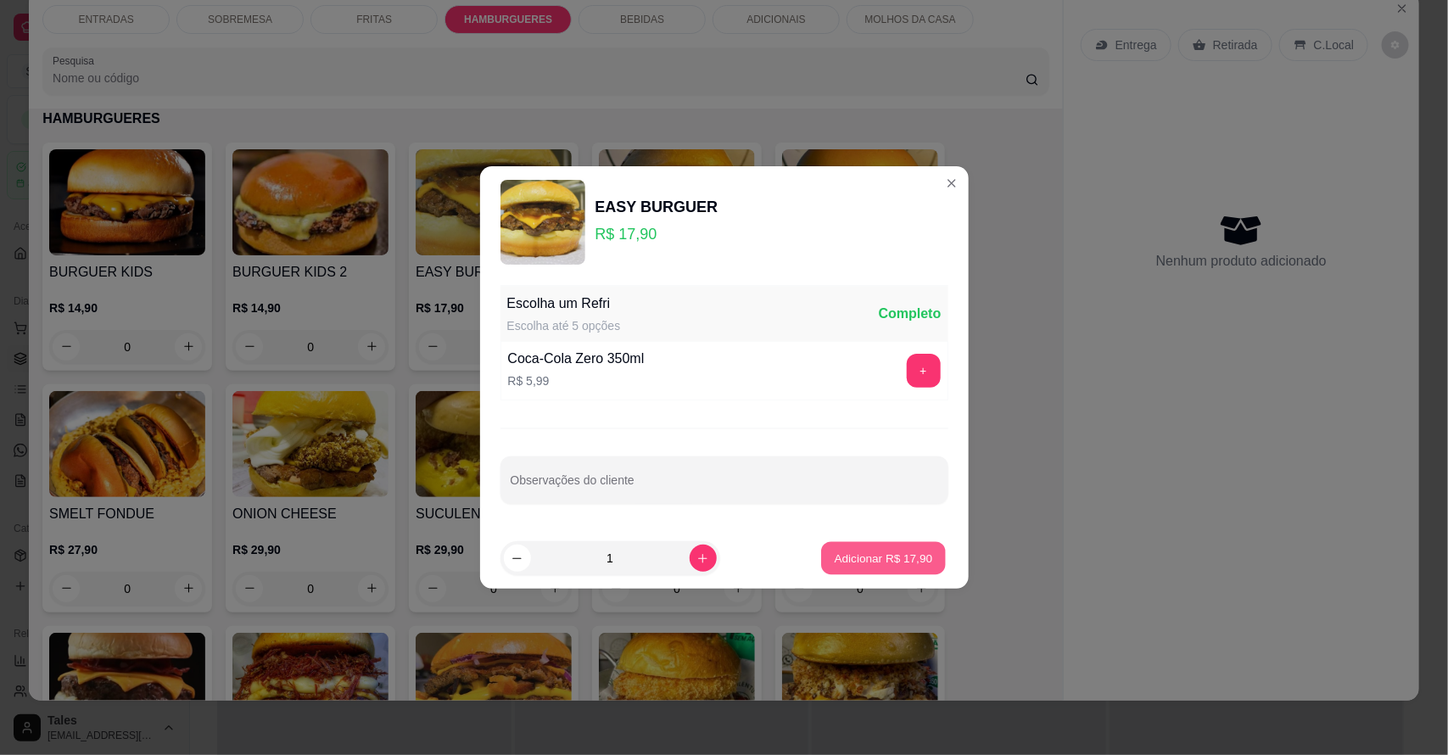
click at [903, 557] on p "Adicionar R$ 17,90" at bounding box center [883, 558] width 98 height 16
type input "1"
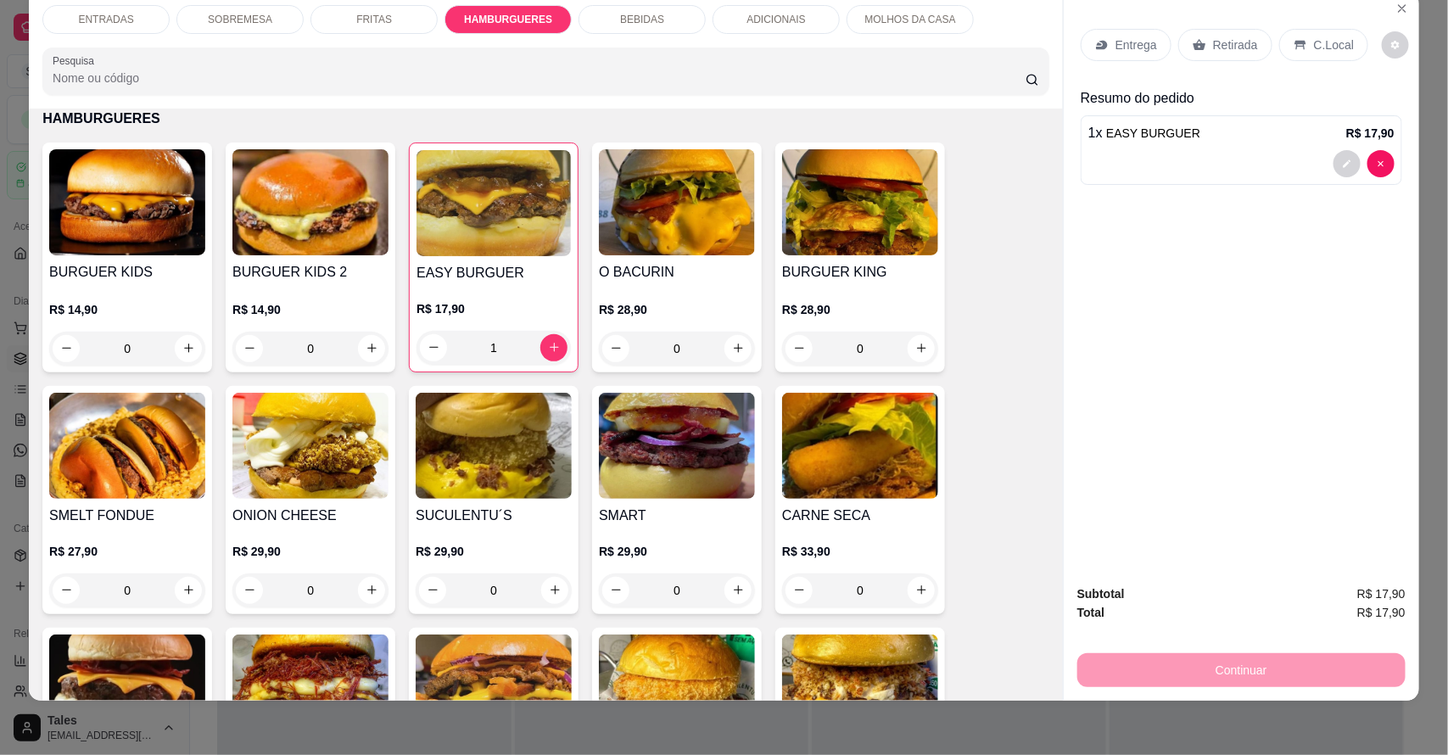
click at [1214, 42] on p "Retirada" at bounding box center [1235, 44] width 45 height 17
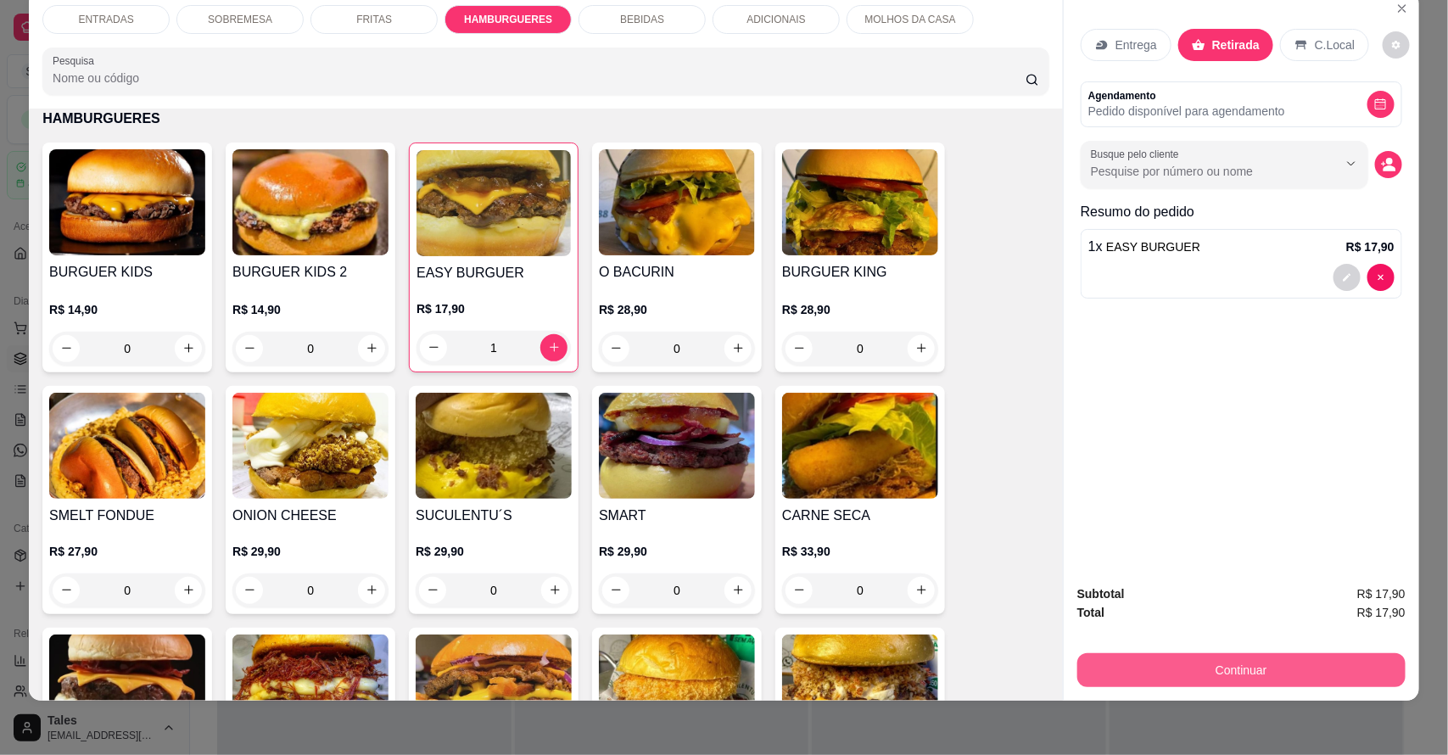
click at [1258, 654] on button "Continuar" at bounding box center [1241, 670] width 328 height 34
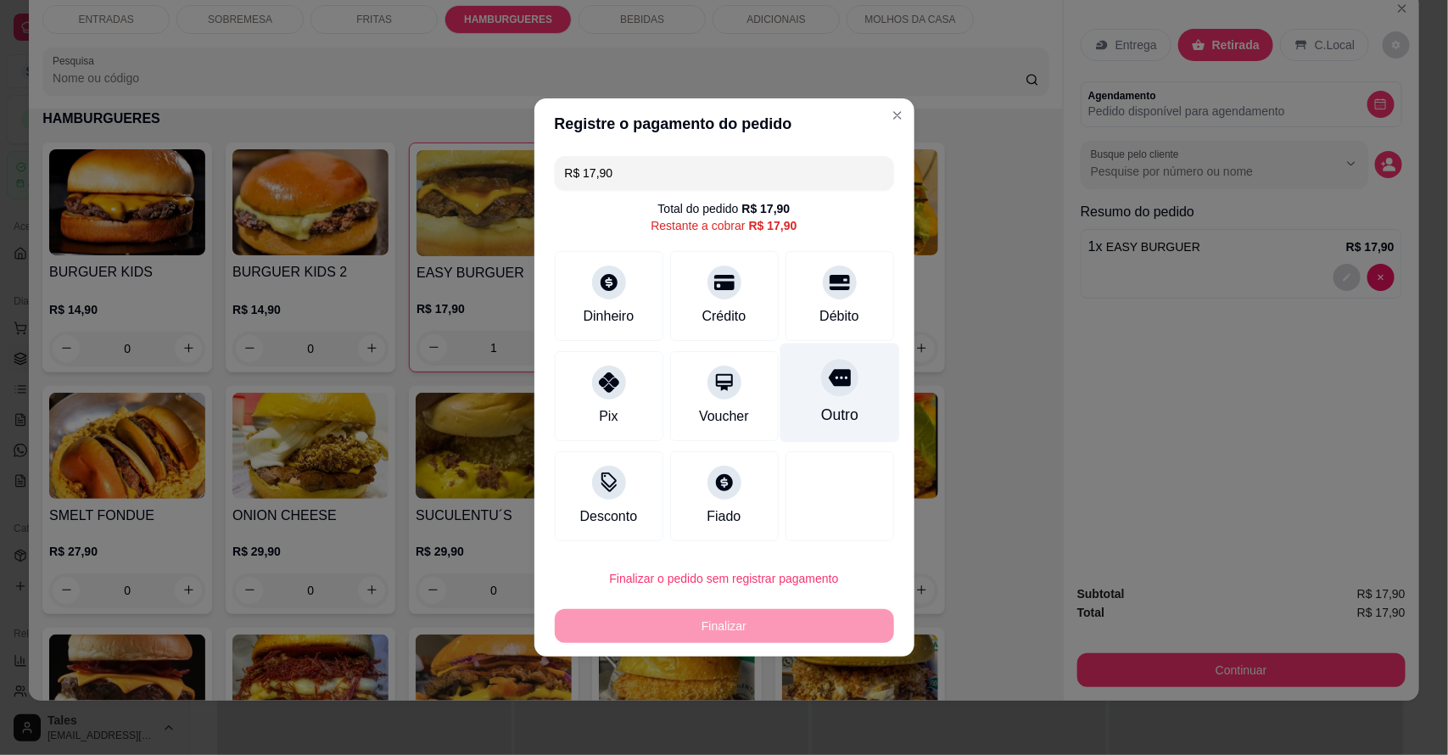
click at [833, 397] on div "Outro" at bounding box center [839, 392] width 120 height 99
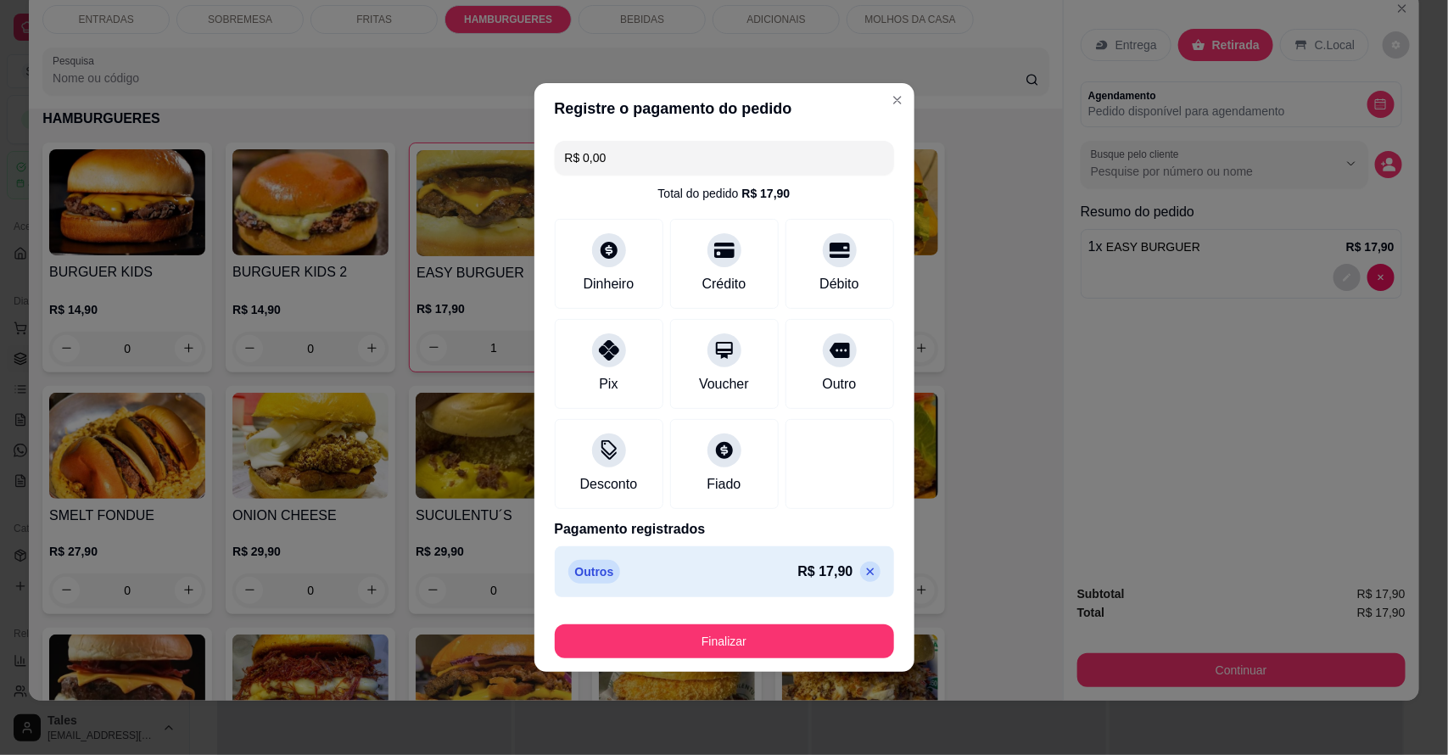
click at [863, 570] on icon at bounding box center [870, 572] width 14 height 14
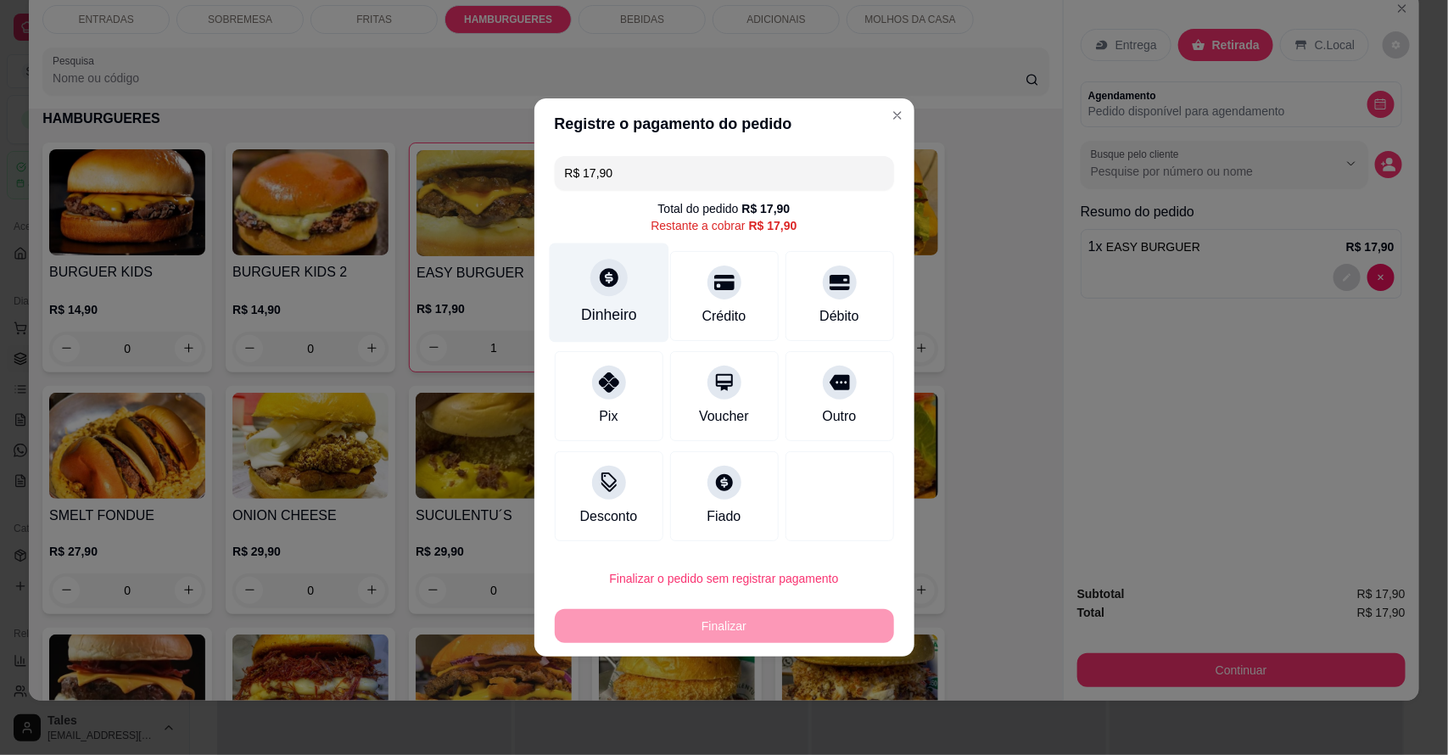
click at [629, 318] on div "Dinheiro" at bounding box center [609, 315] width 56 height 22
click at [617, 293] on div at bounding box center [608, 277] width 37 height 37
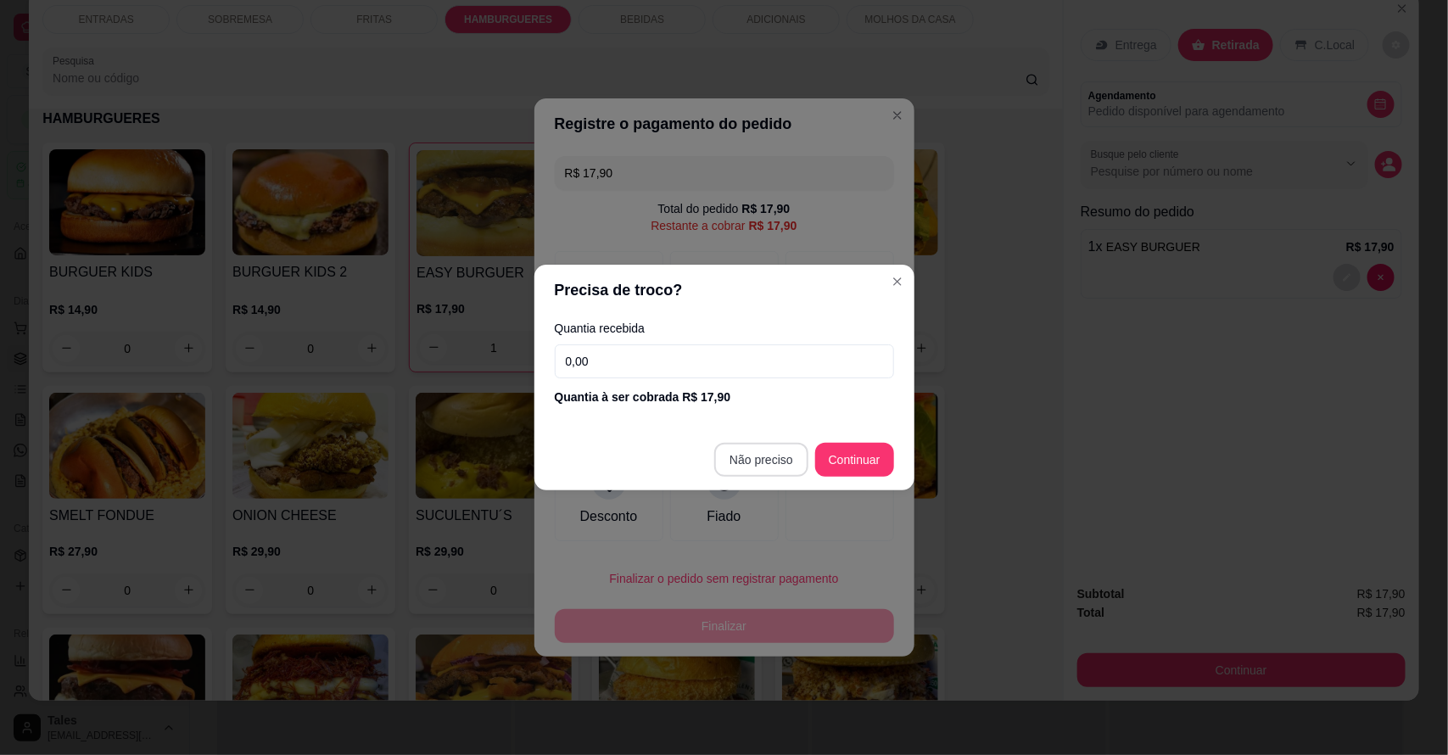
type input "R$ 0,00"
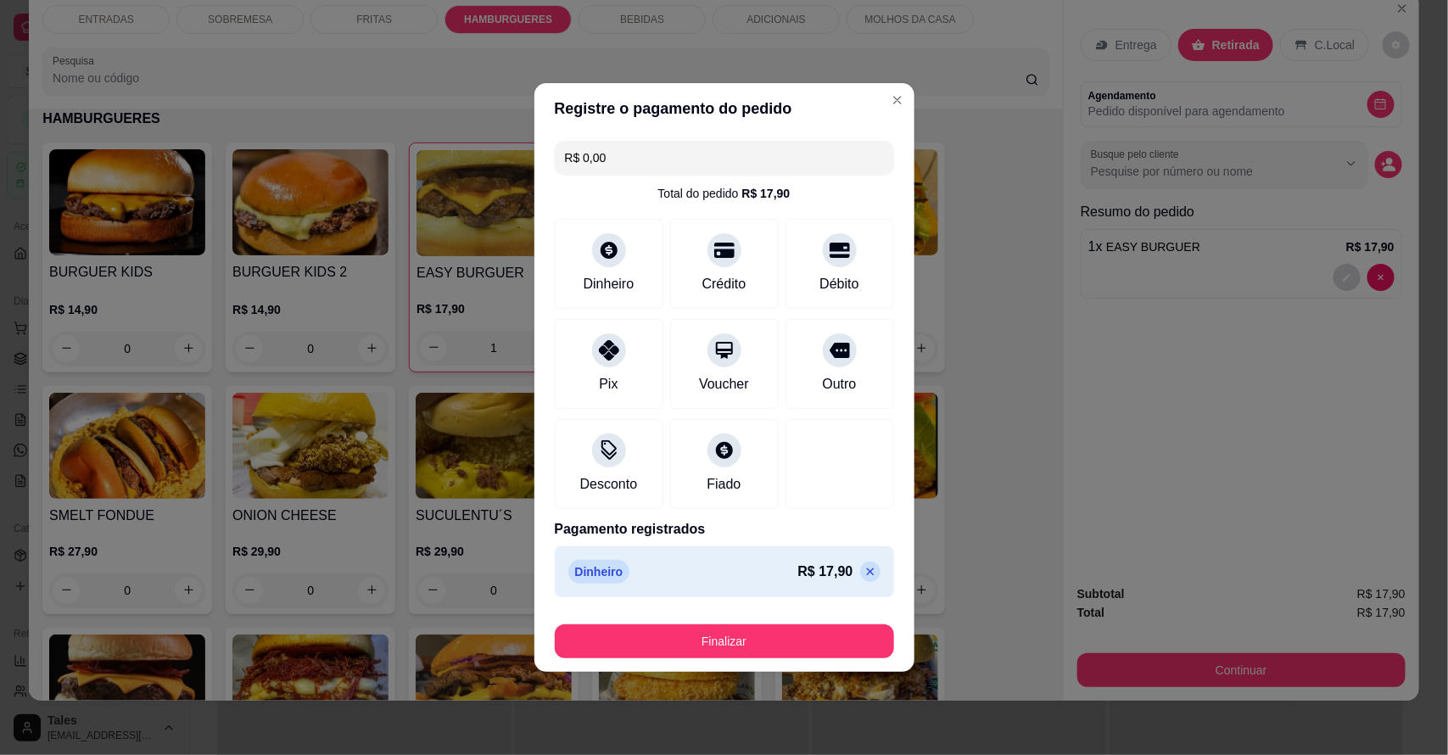
click at [774, 639] on button "Finalizar" at bounding box center [724, 641] width 339 height 34
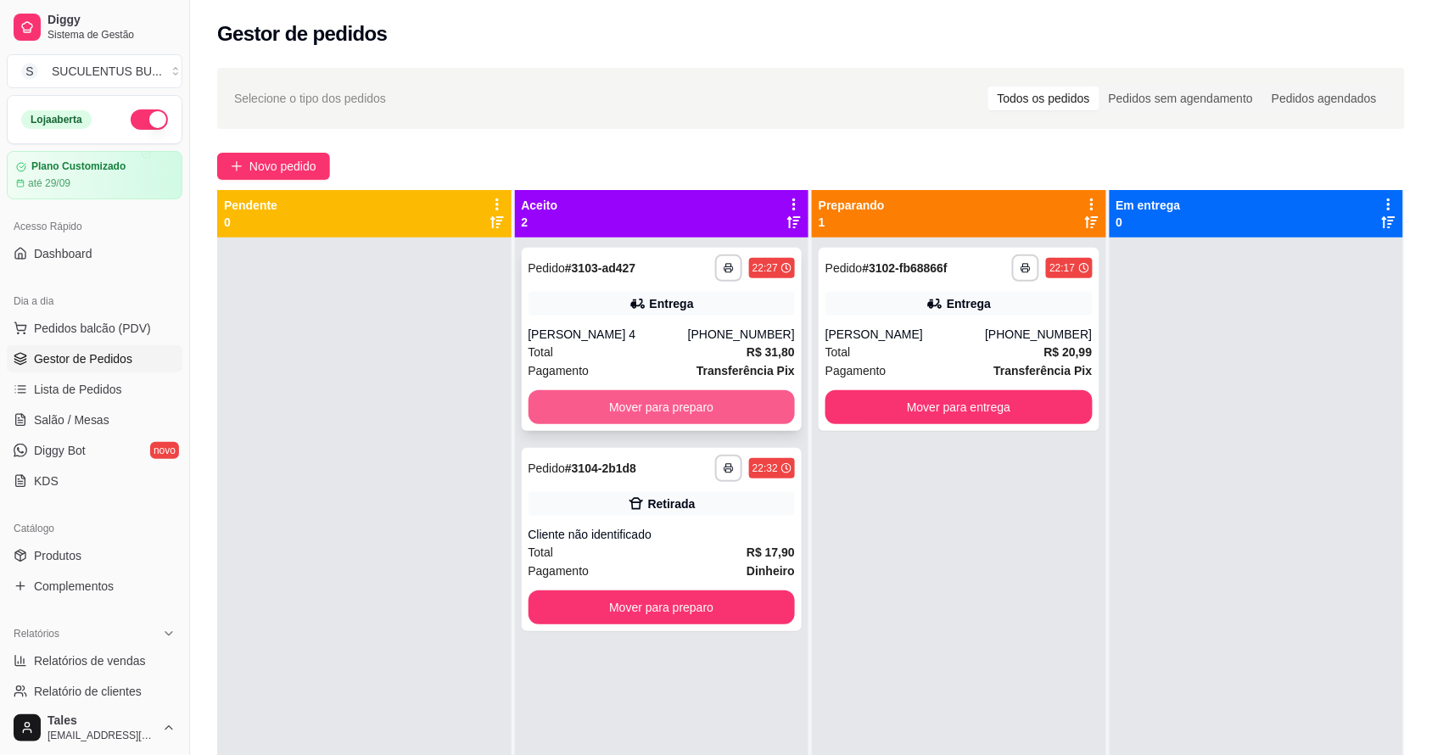
click at [670, 421] on button "Mover para preparo" at bounding box center [661, 407] width 267 height 34
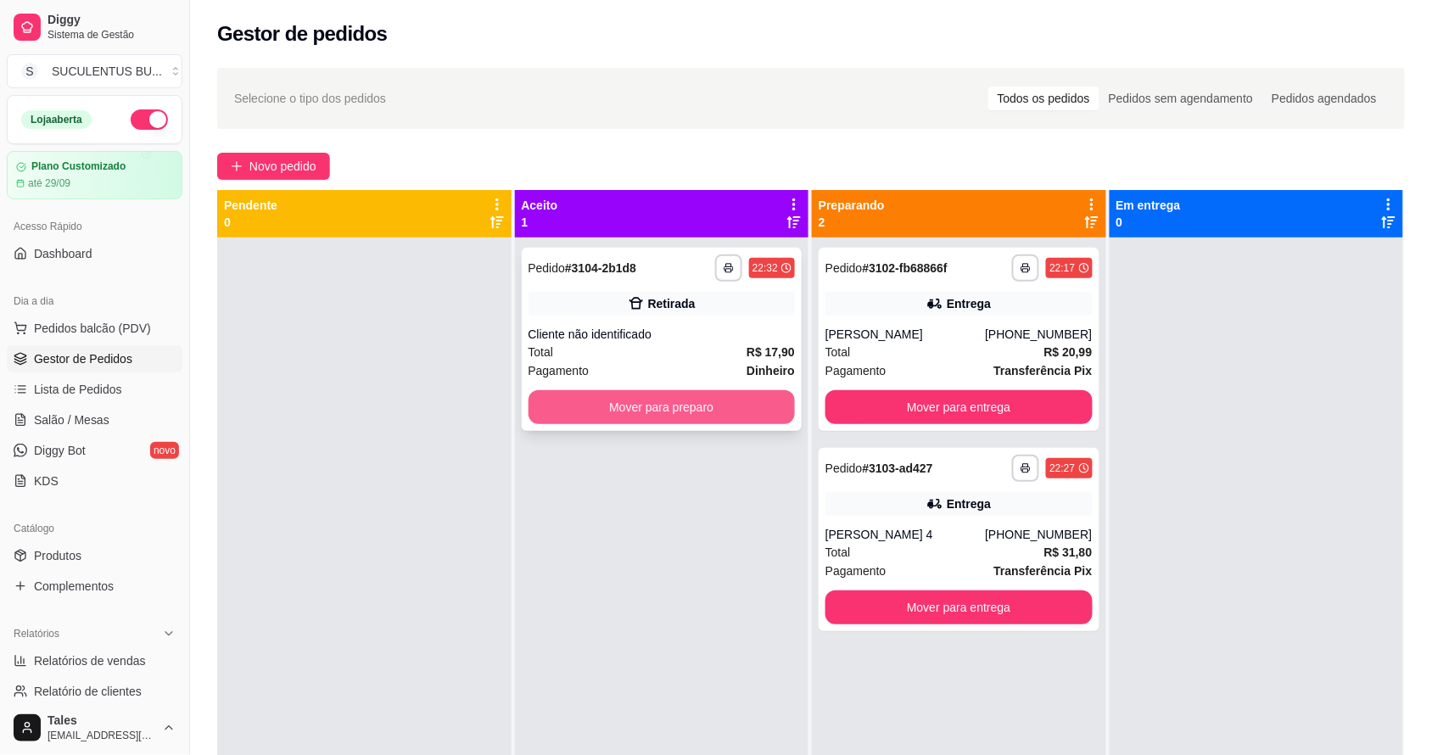
click at [673, 410] on button "Mover para preparo" at bounding box center [661, 407] width 267 height 34
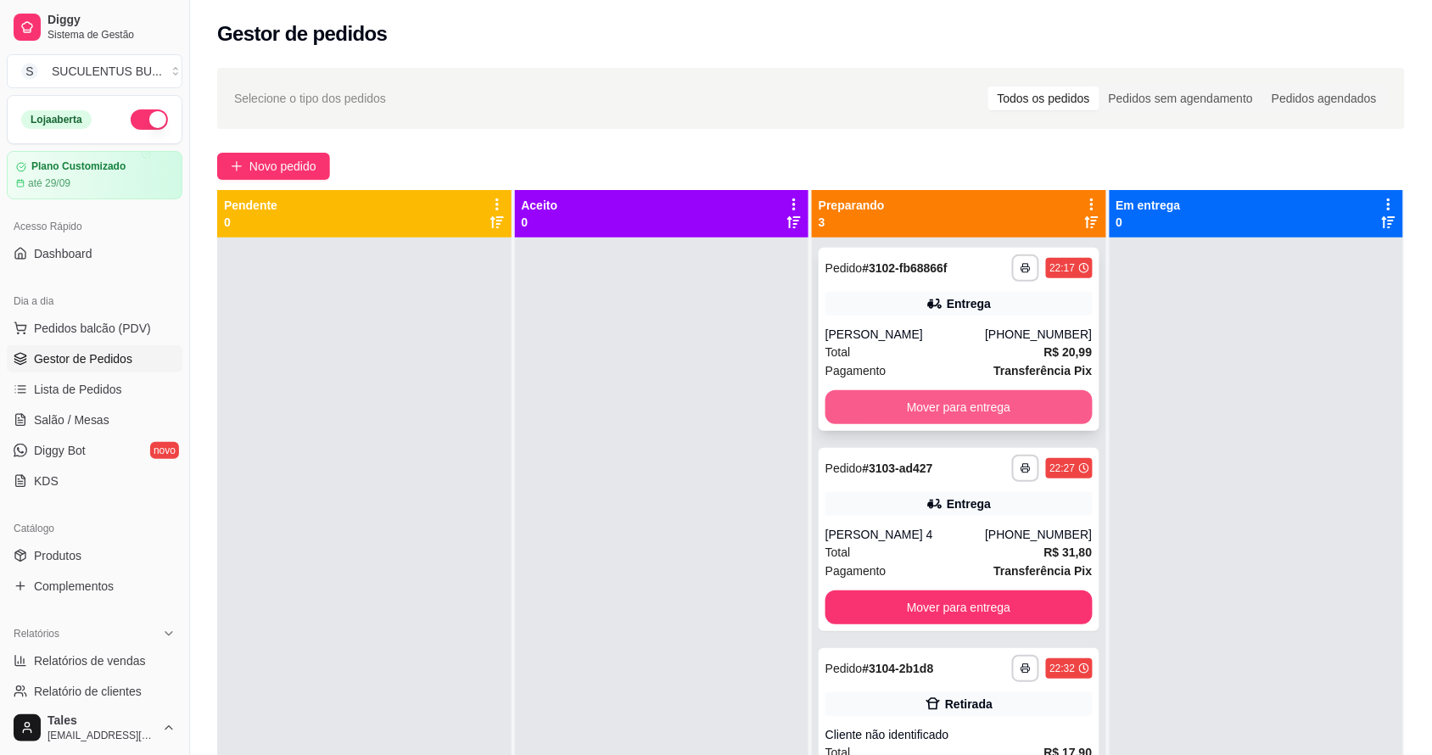
click at [985, 407] on button "Mover para entrega" at bounding box center [958, 407] width 267 height 34
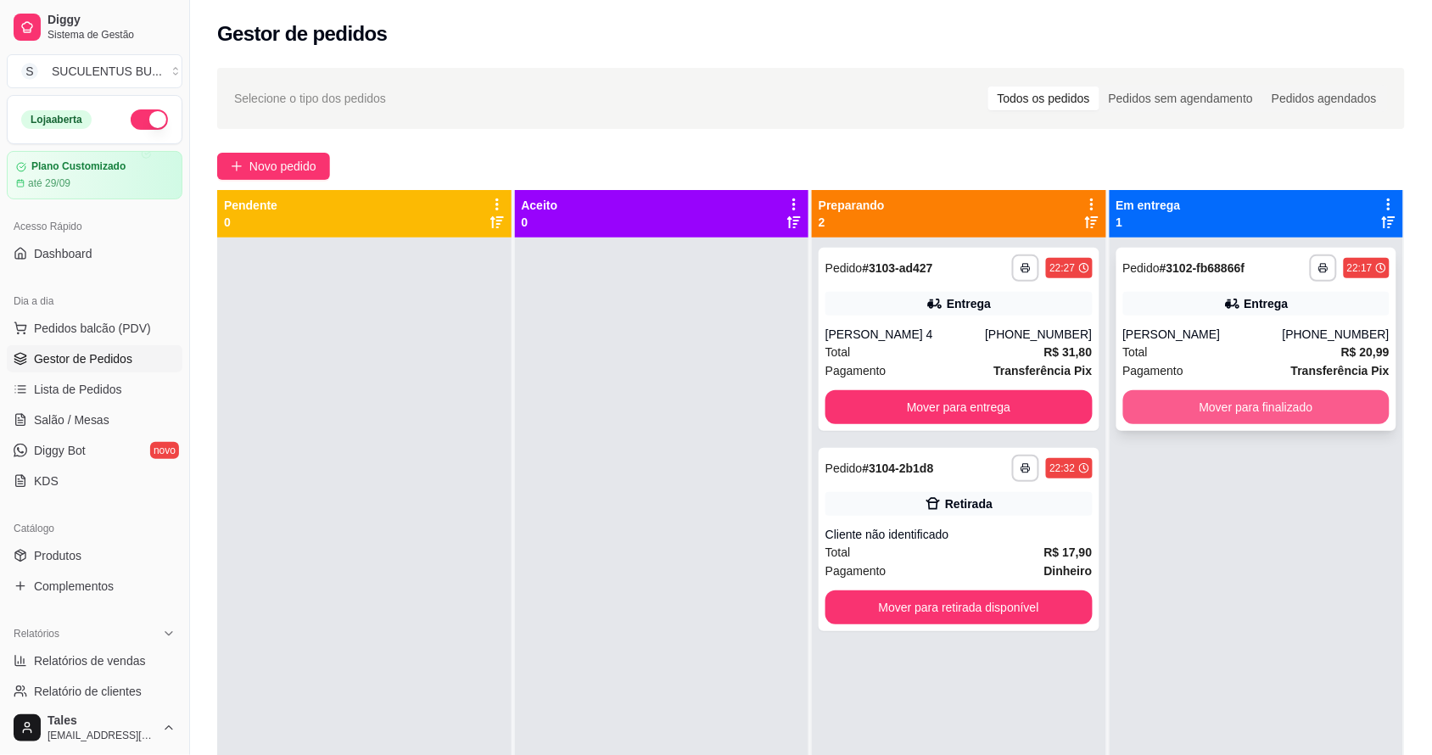
click at [1207, 400] on button "Mover para finalizado" at bounding box center [1256, 407] width 267 height 34
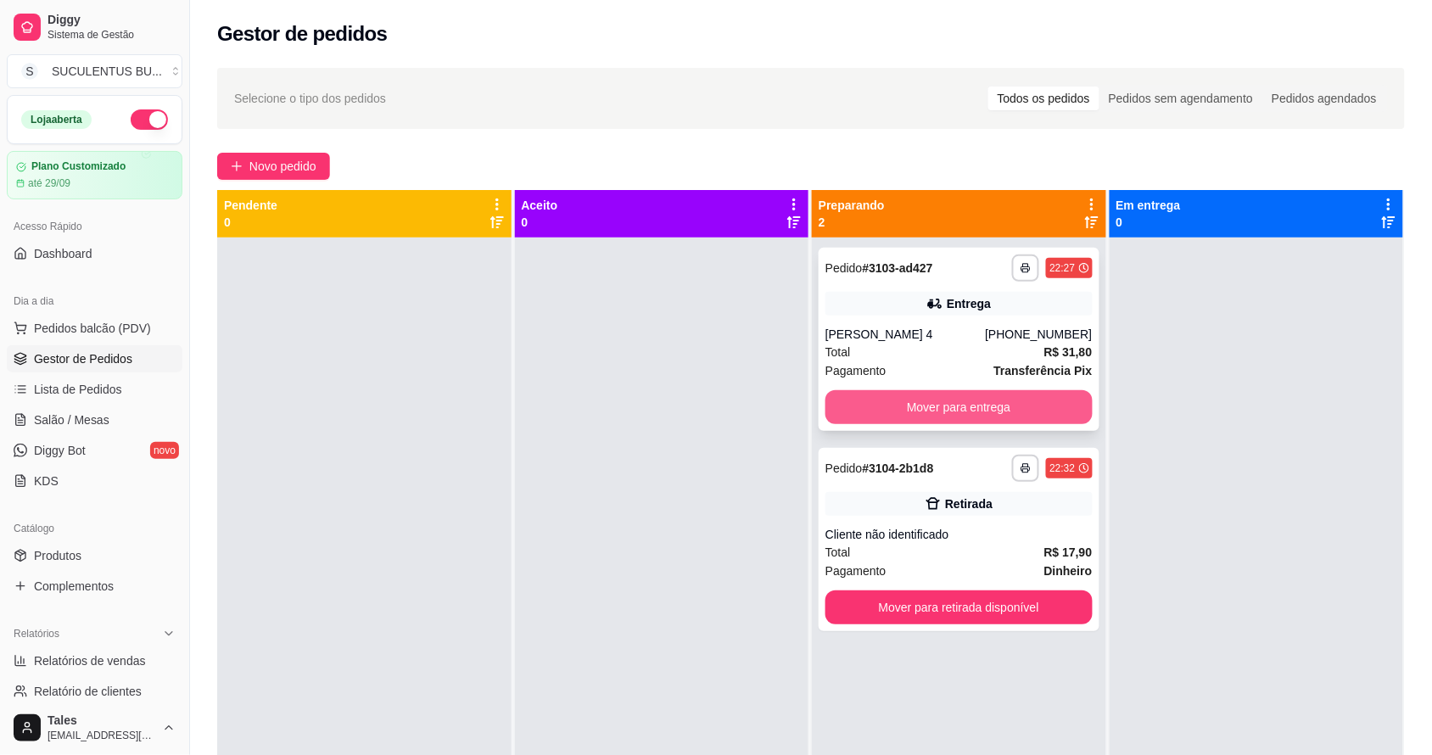
click at [1011, 409] on button "Mover para entrega" at bounding box center [958, 407] width 267 height 34
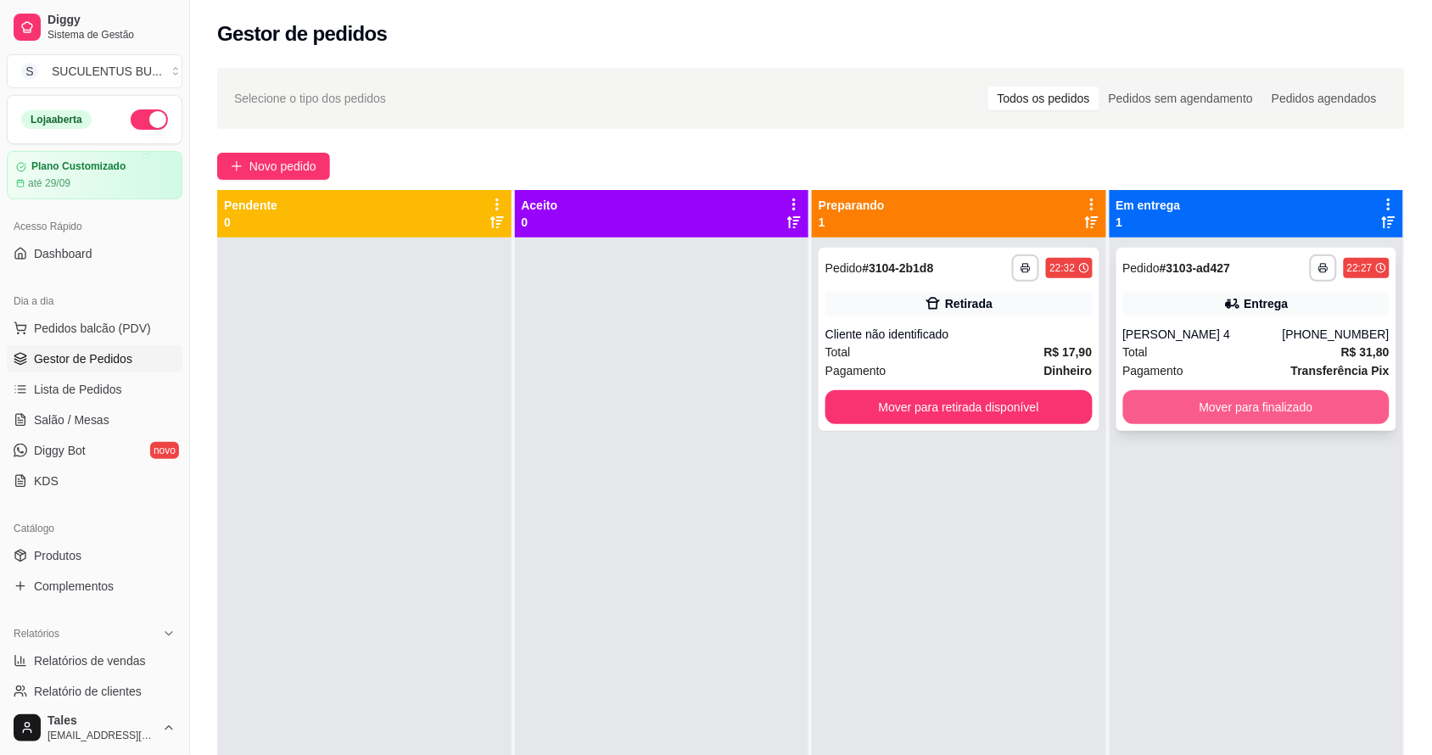
click at [1214, 393] on button "Mover para finalizado" at bounding box center [1256, 407] width 267 height 34
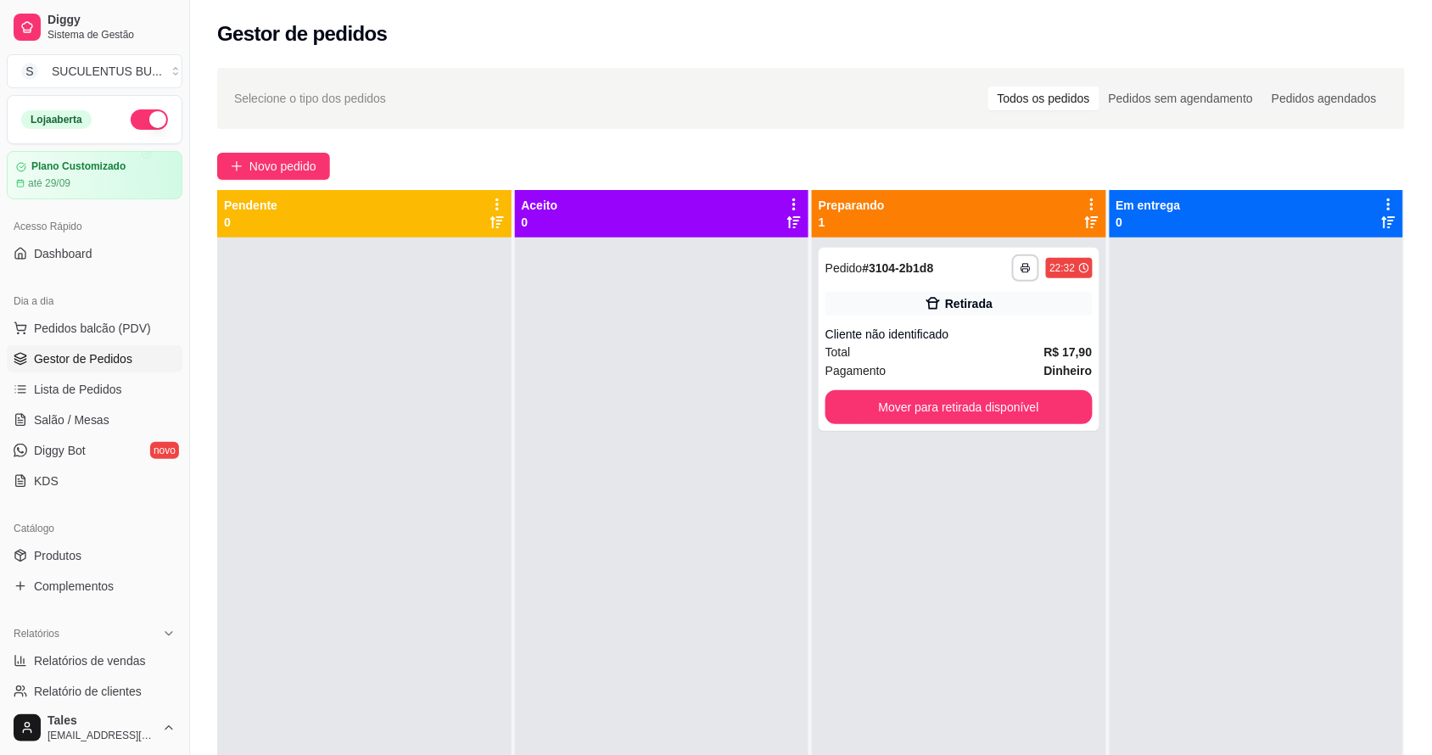
click at [1334, 161] on div "**********" at bounding box center [811, 511] width 1242 height 907
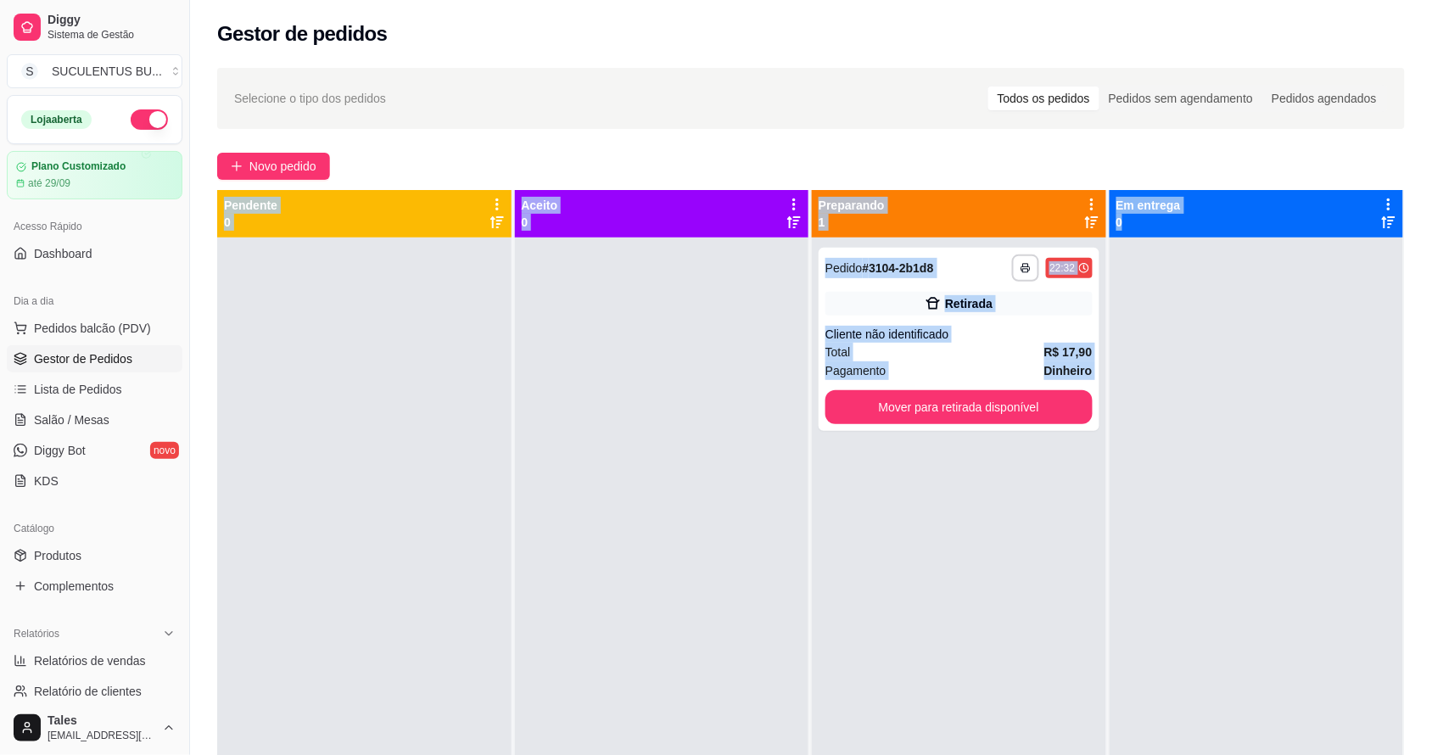
drag, startPoint x: 1447, startPoint y: 598, endPoint x: 527, endPoint y: 673, distance: 923.2
click at [527, 673] on div at bounding box center [662, 614] width 294 height 755
click at [602, 673] on div at bounding box center [662, 614] width 294 height 755
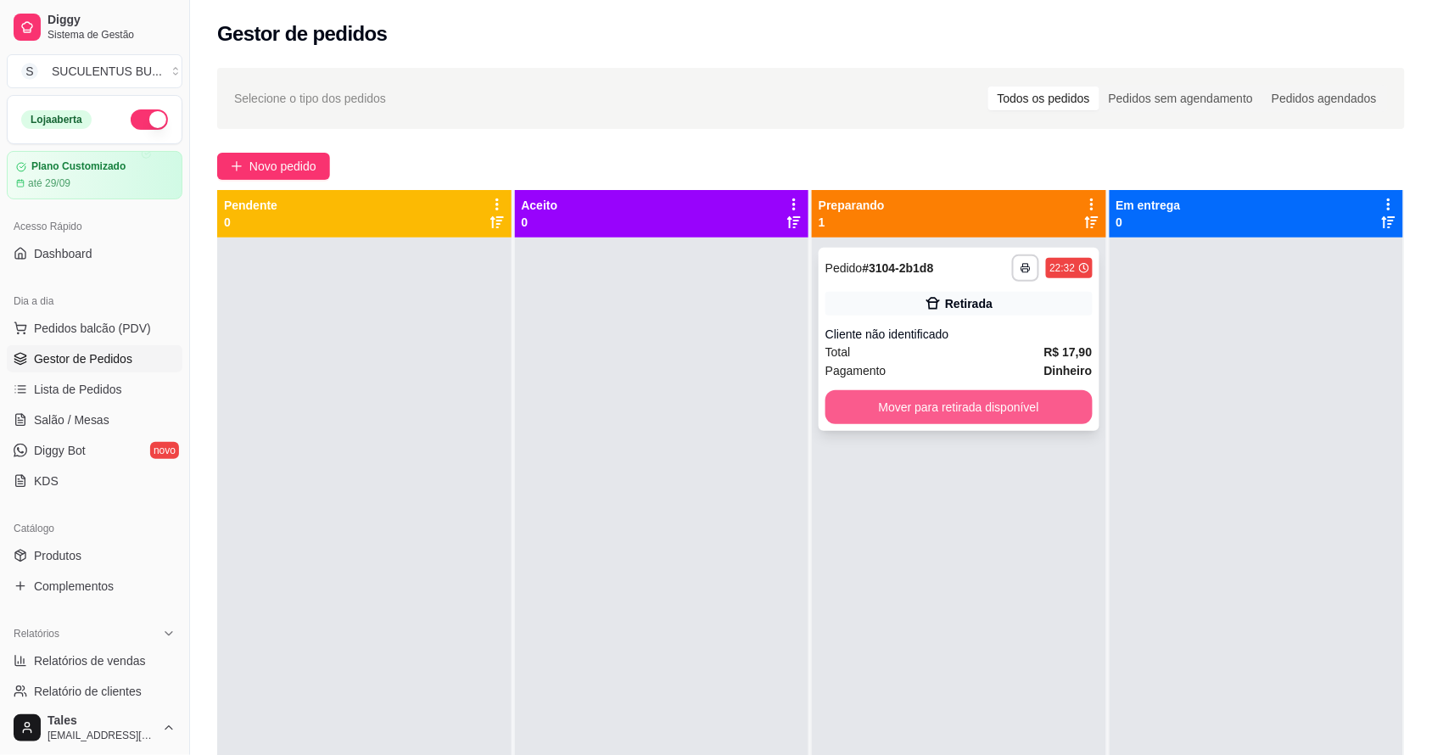
click at [1019, 397] on button "Mover para retirada disponível" at bounding box center [958, 407] width 267 height 34
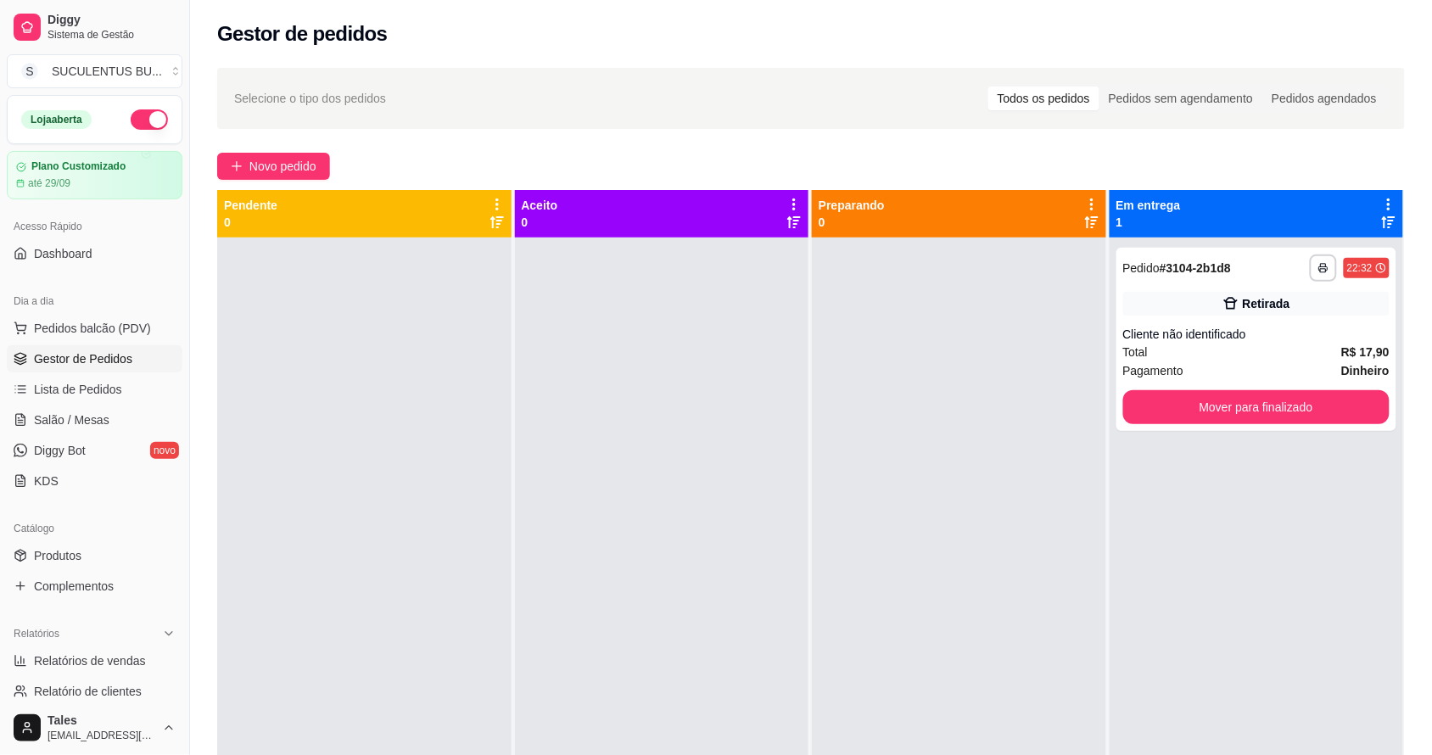
click at [1015, 401] on div at bounding box center [959, 614] width 294 height 755
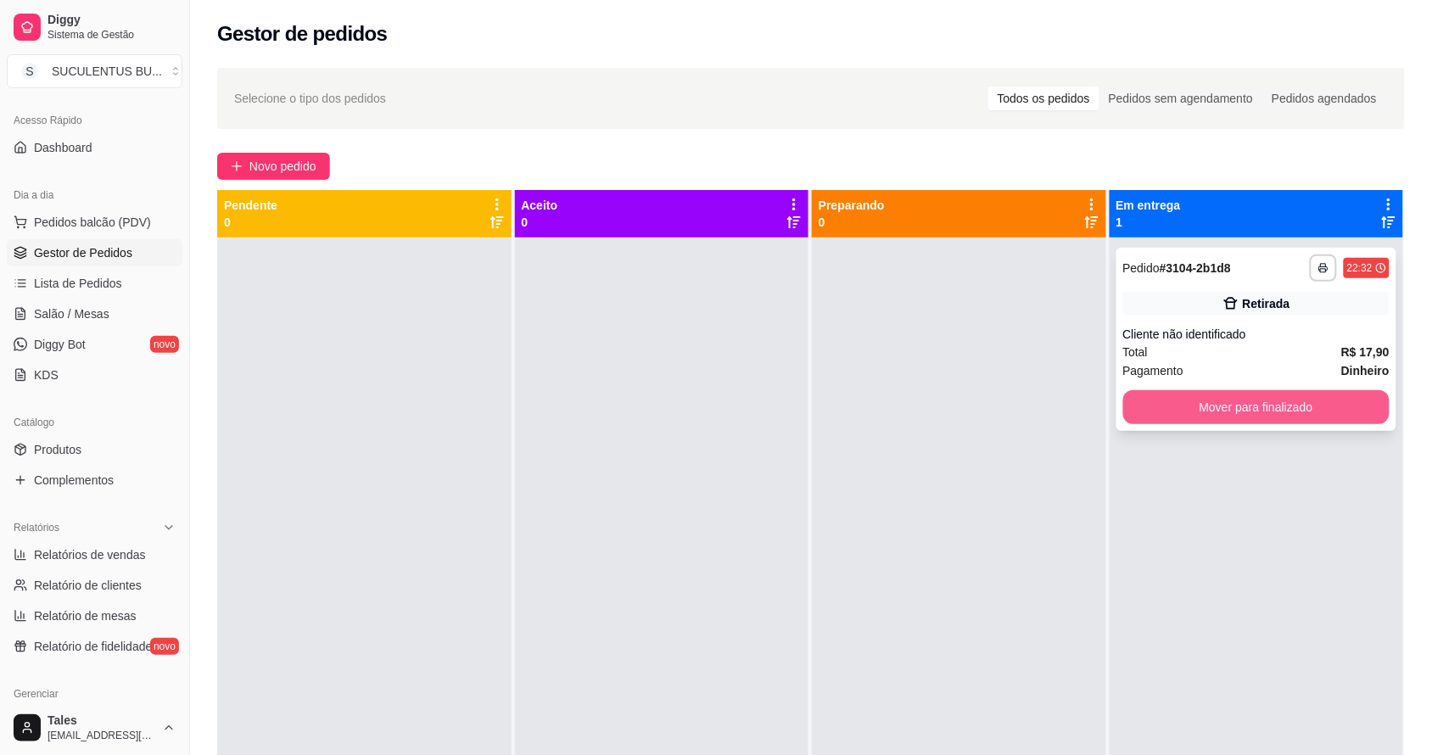
click at [1327, 395] on button "Mover para finalizado" at bounding box center [1256, 407] width 267 height 34
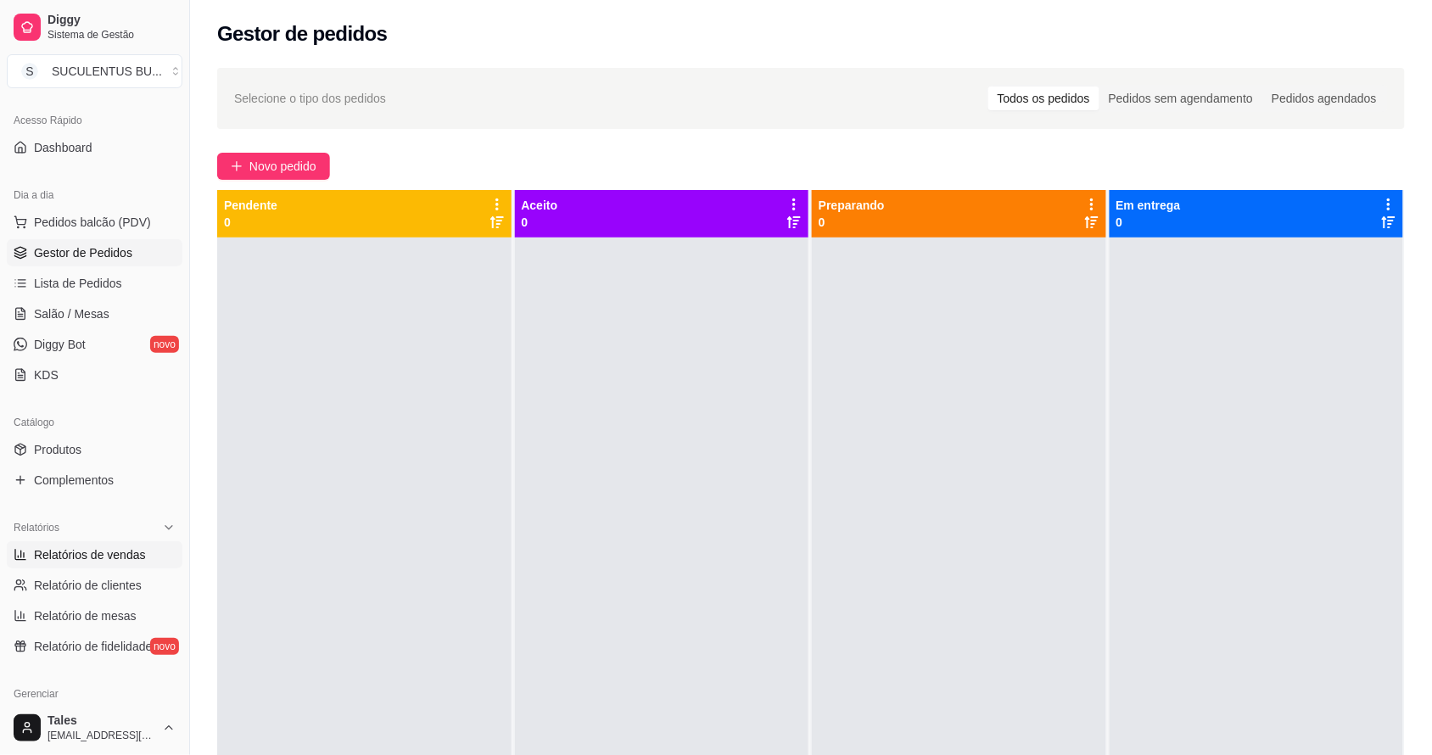
click at [85, 554] on span "Relatórios de vendas" at bounding box center [90, 554] width 112 height 17
select select "ALL"
select select "0"
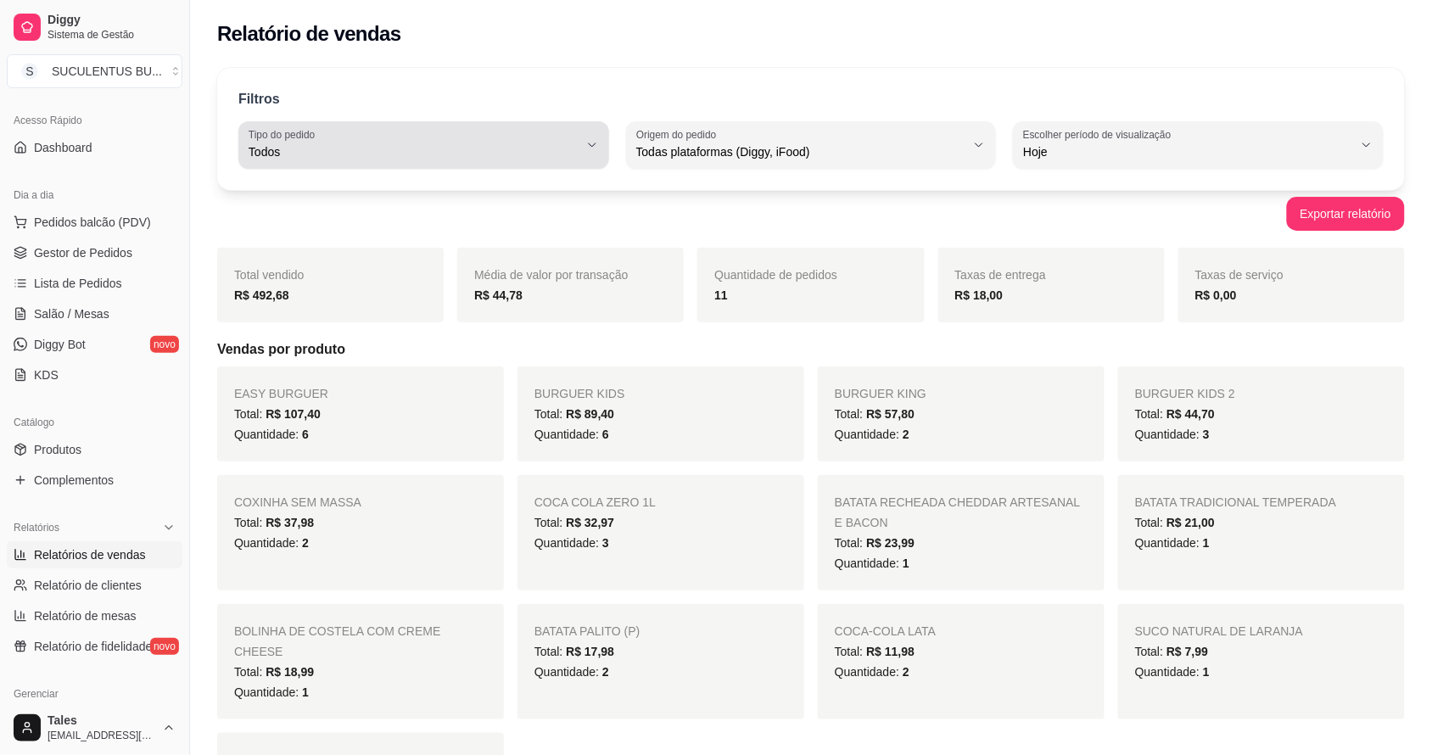
click at [599, 147] on button "Tipo do pedido Todos" at bounding box center [423, 144] width 371 height 47
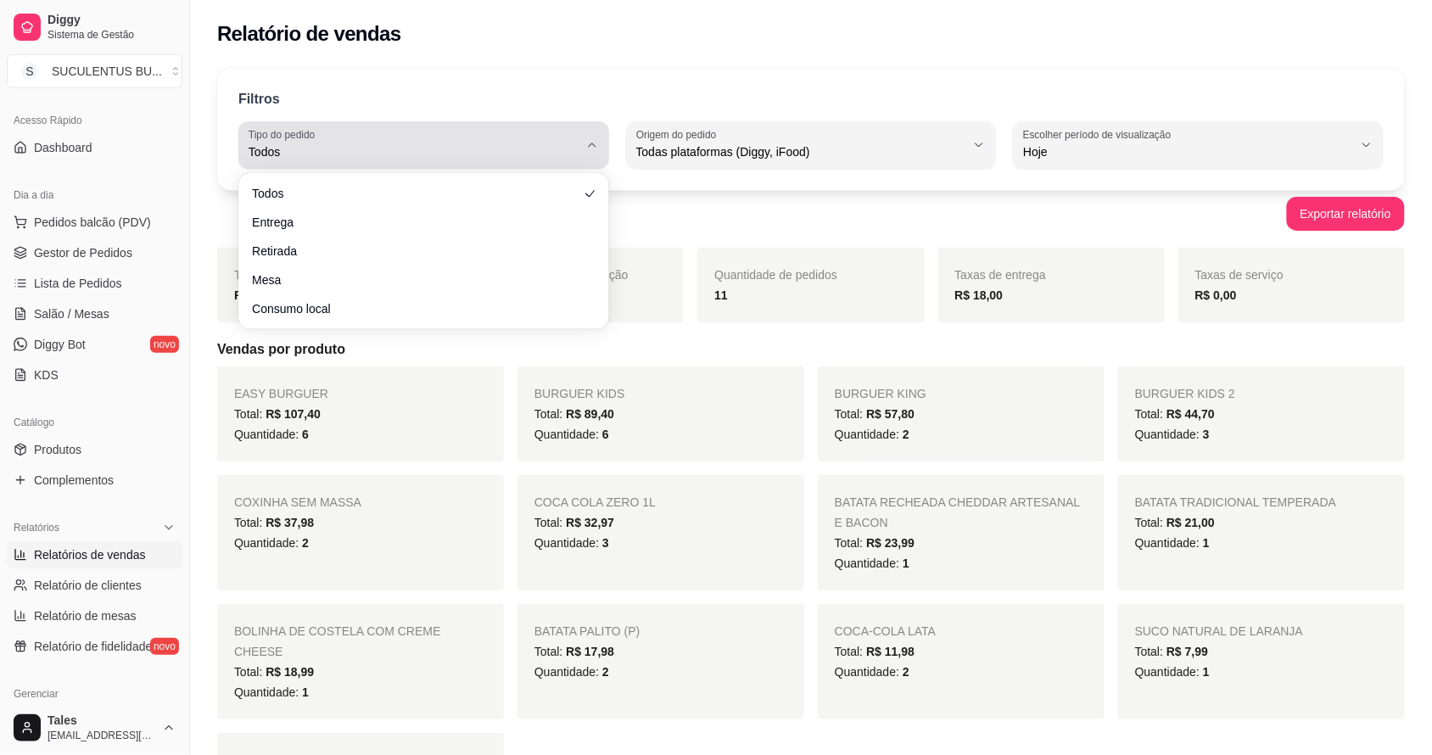
click at [315, 145] on span "Todos" at bounding box center [413, 151] width 330 height 17
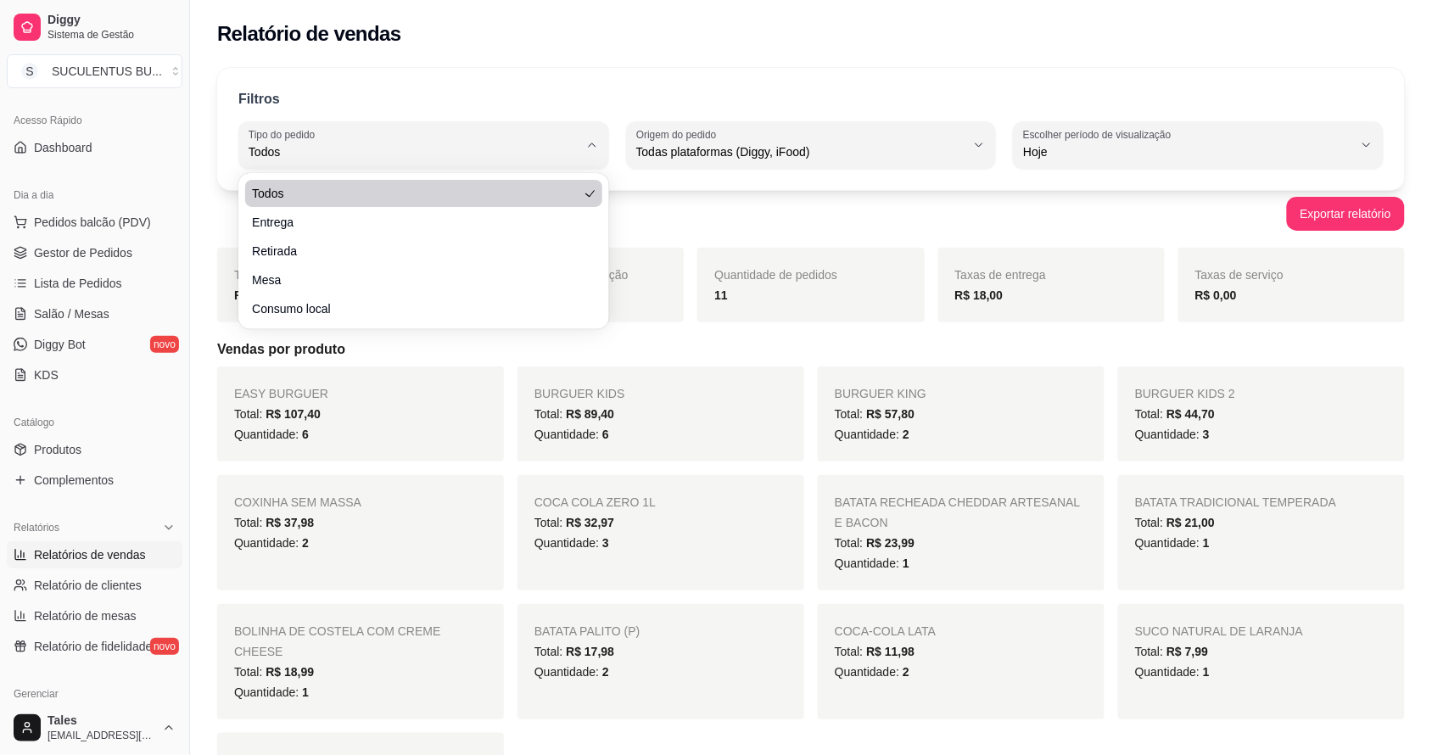
scroll to position [465, 0]
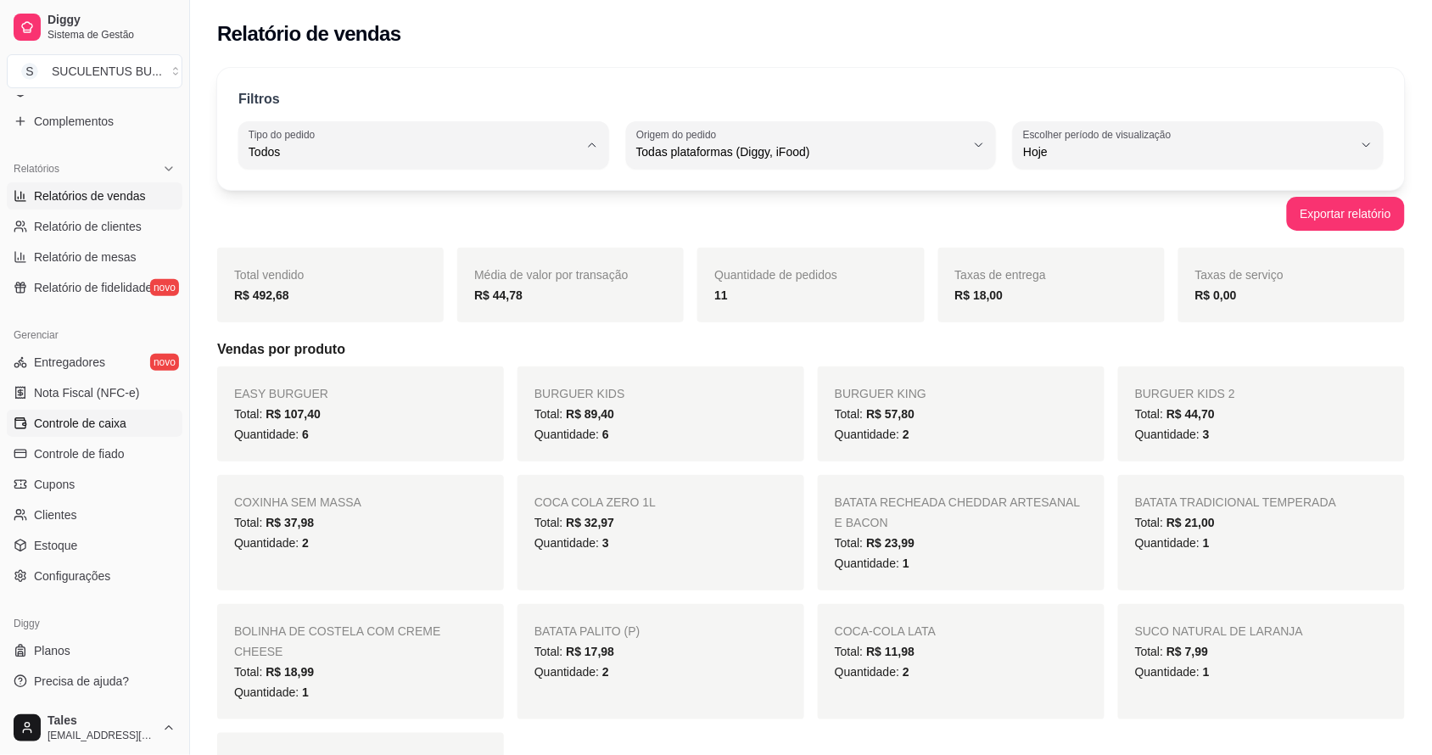
click at [87, 410] on link "Controle de caixa" at bounding box center [95, 423] width 176 height 27
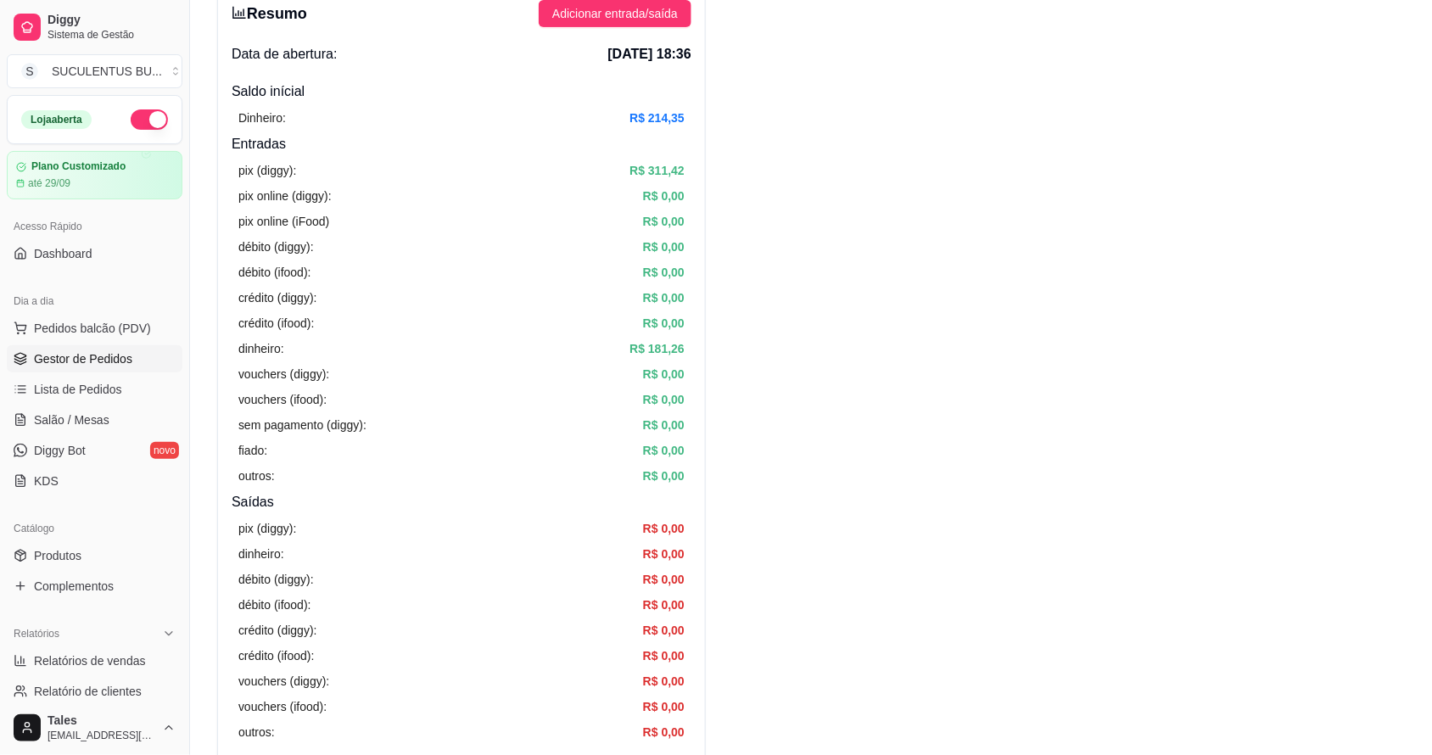
click at [92, 349] on link "Gestor de Pedidos" at bounding box center [95, 358] width 176 height 27
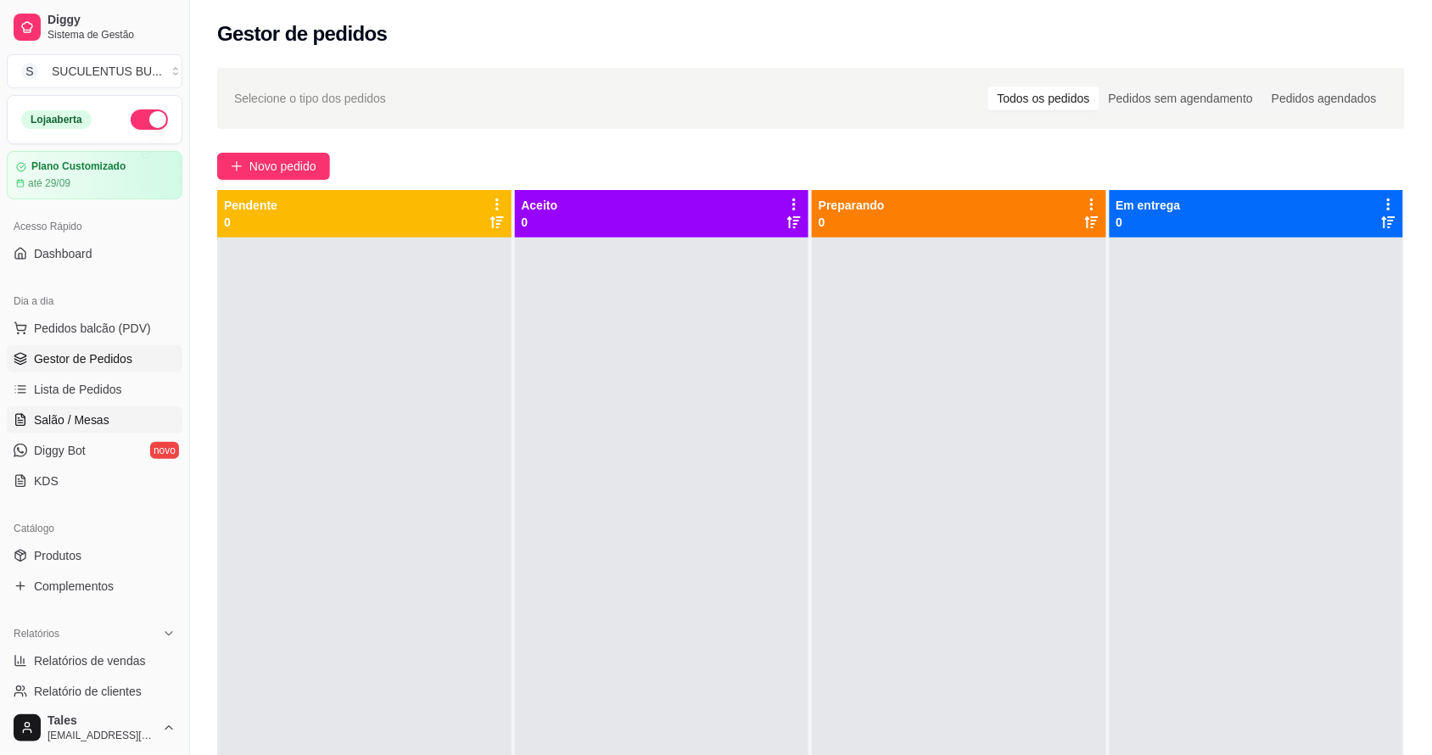
click at [78, 406] on link "Salão / Mesas" at bounding box center [95, 419] width 176 height 27
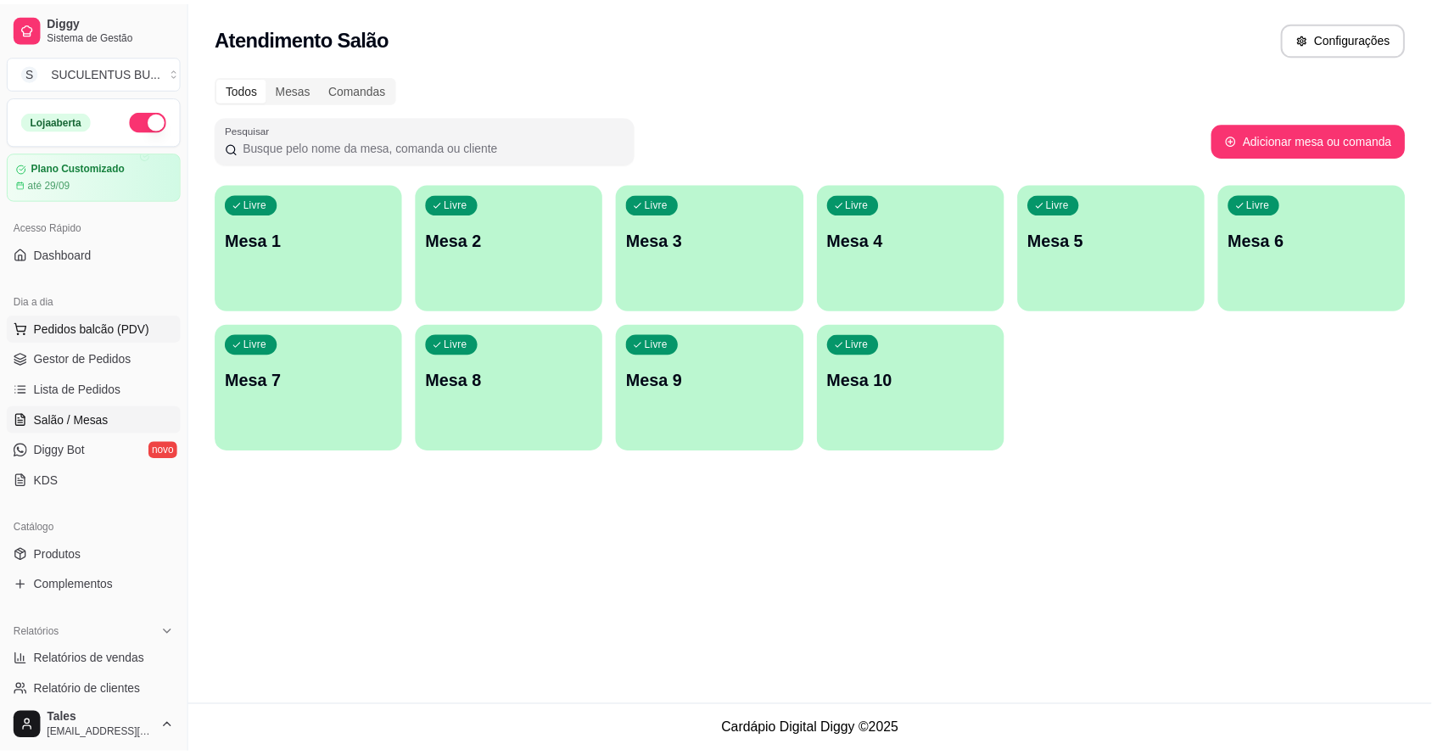
scroll to position [212, 0]
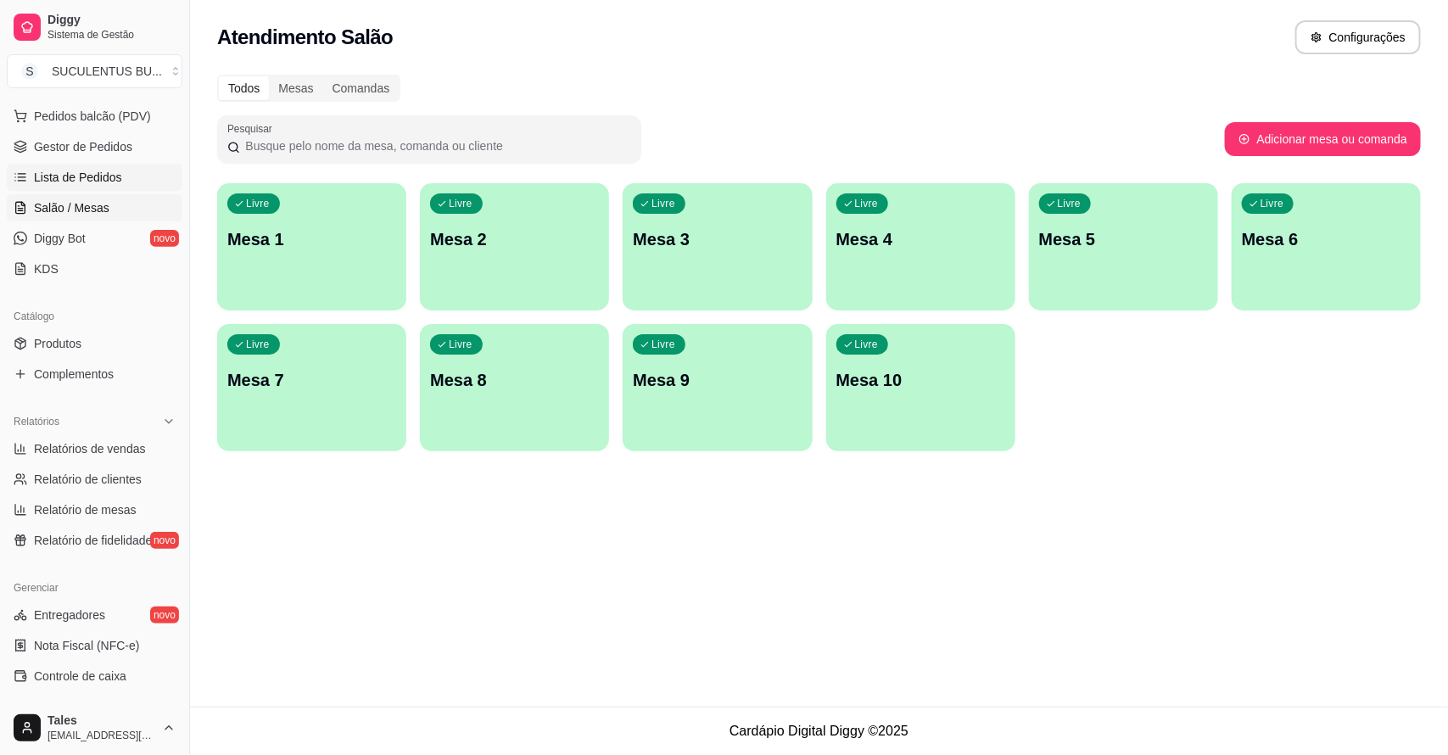
click at [78, 174] on span "Lista de Pedidos" at bounding box center [78, 177] width 88 height 17
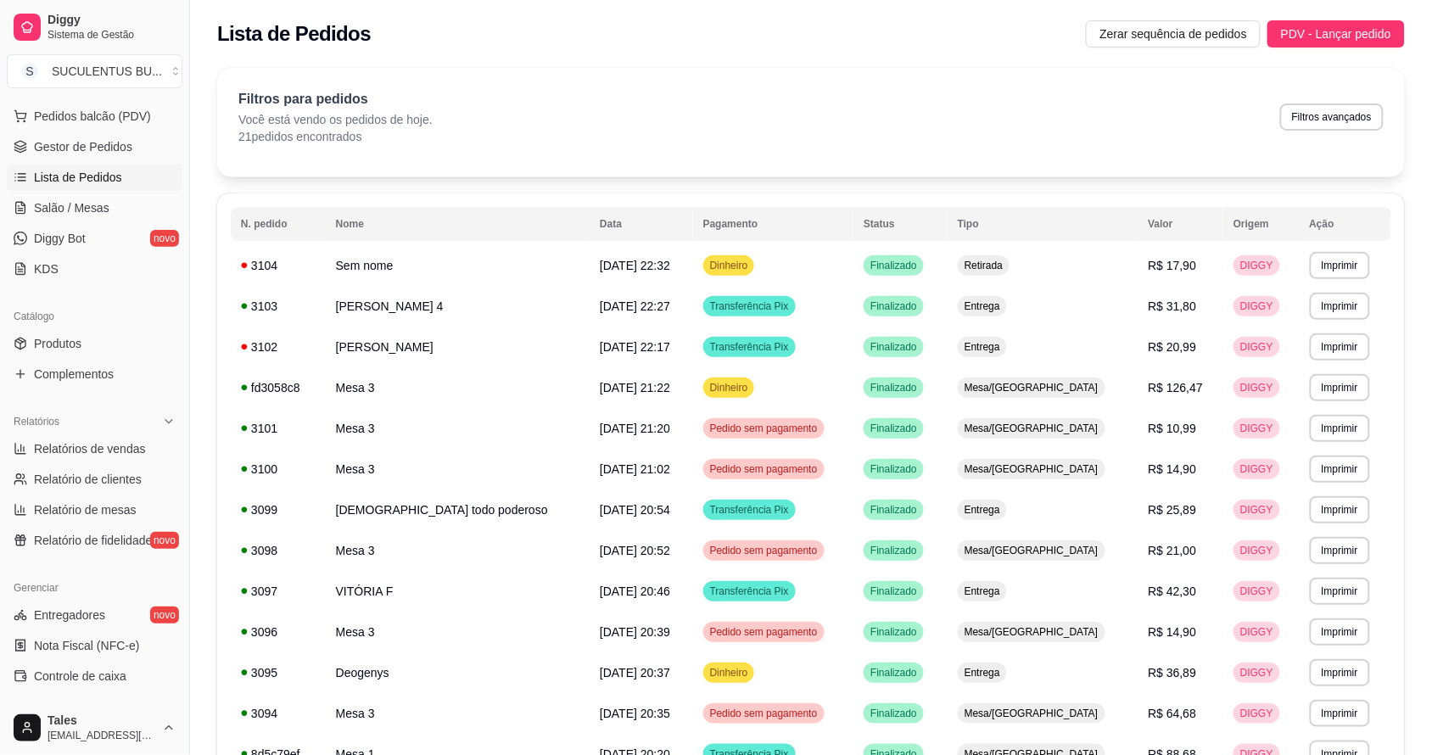
scroll to position [465, 0]
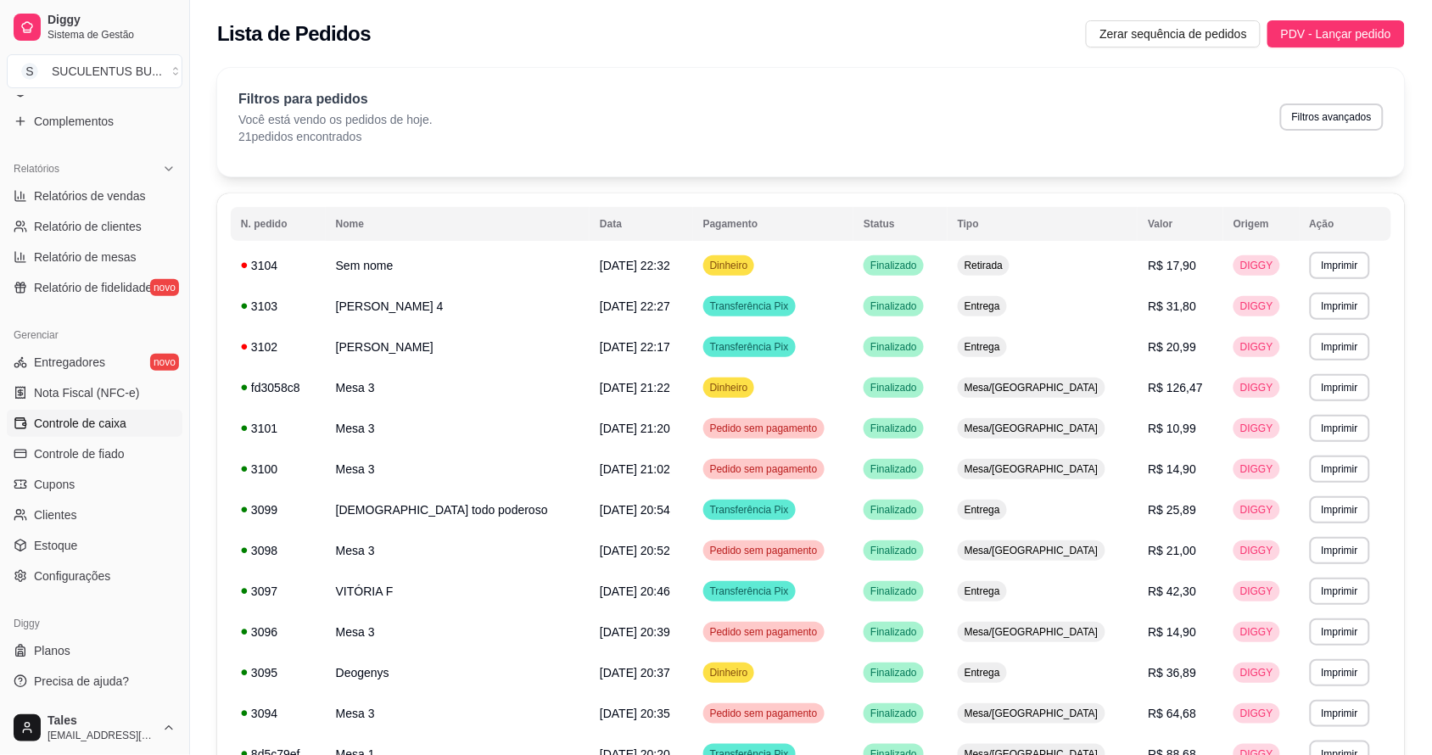
click at [86, 429] on span "Controle de caixa" at bounding box center [80, 423] width 92 height 17
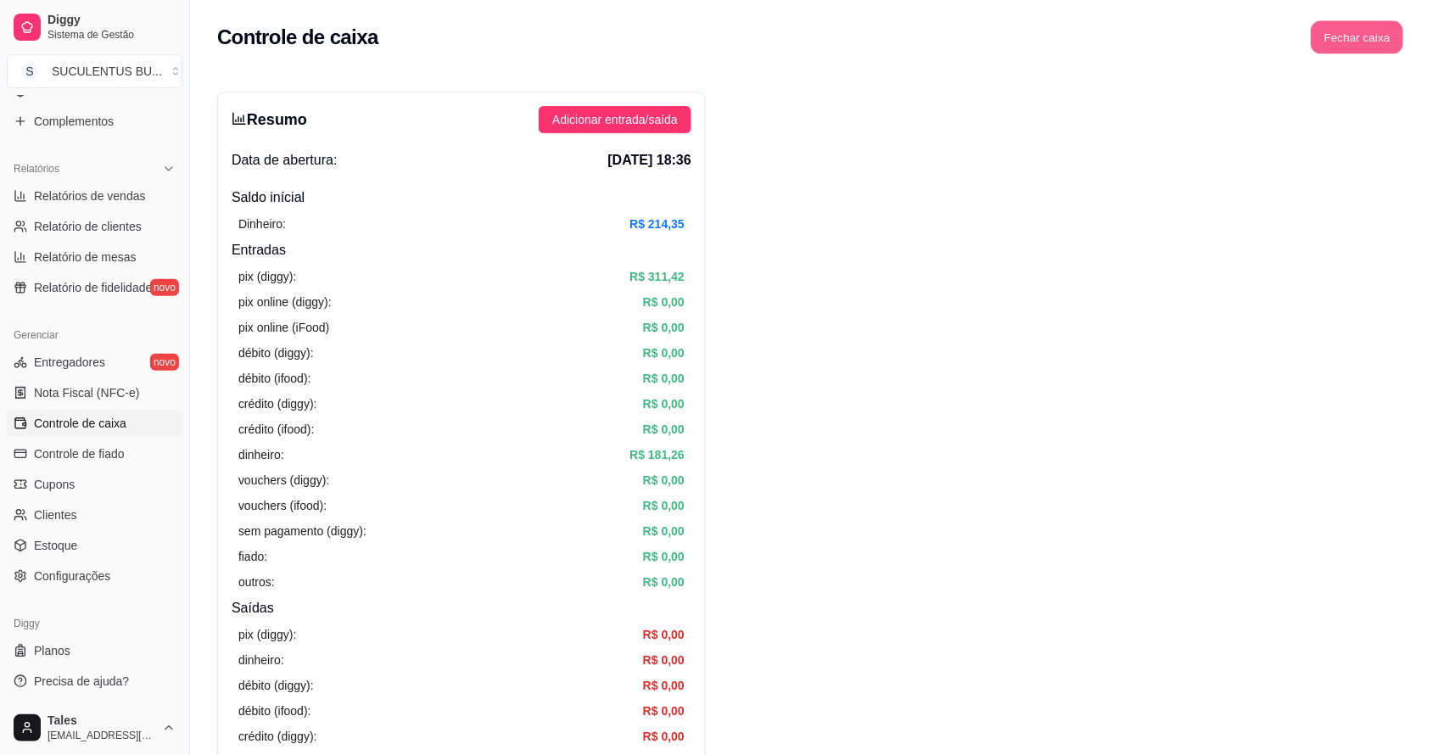
click at [1389, 28] on button "Fechar caixa" at bounding box center [1357, 37] width 92 height 33
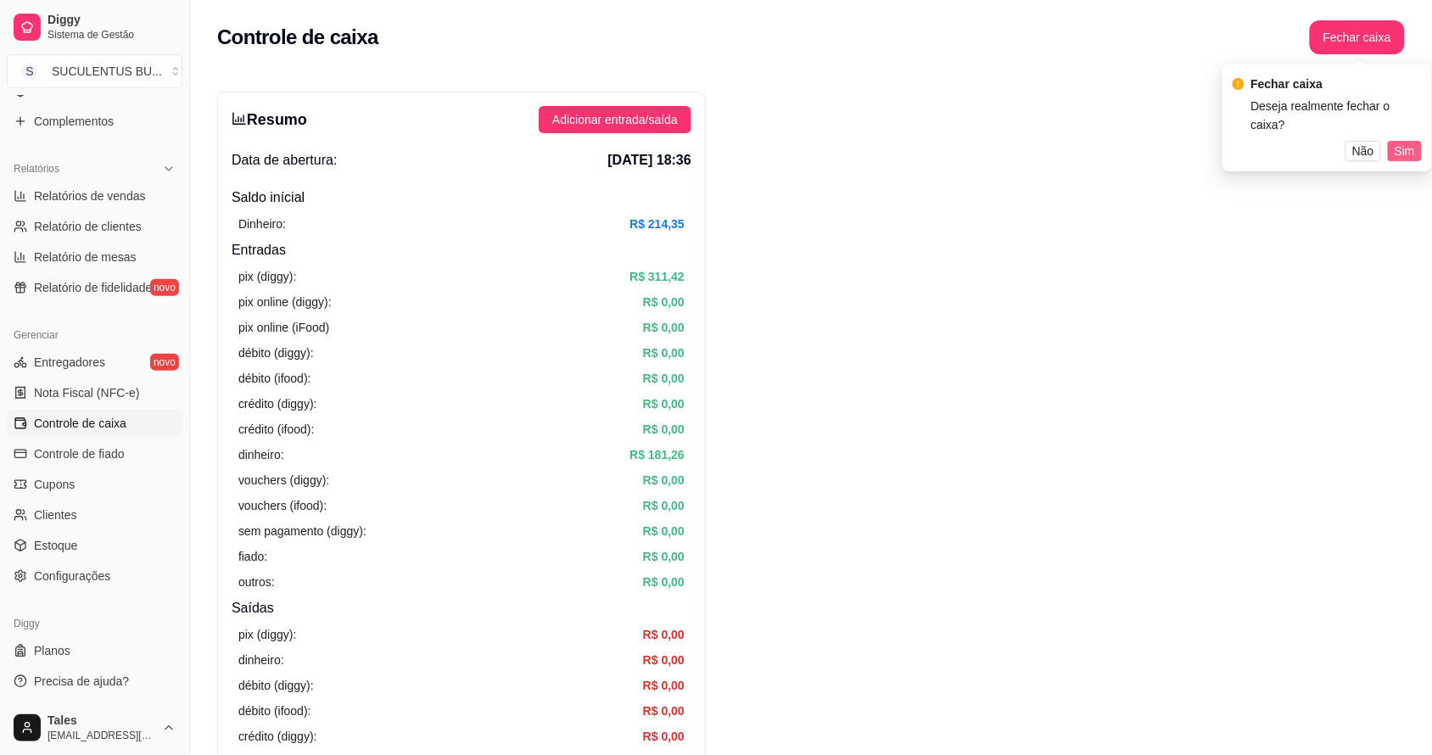
click at [1392, 141] on button "Sim" at bounding box center [1404, 151] width 34 height 20
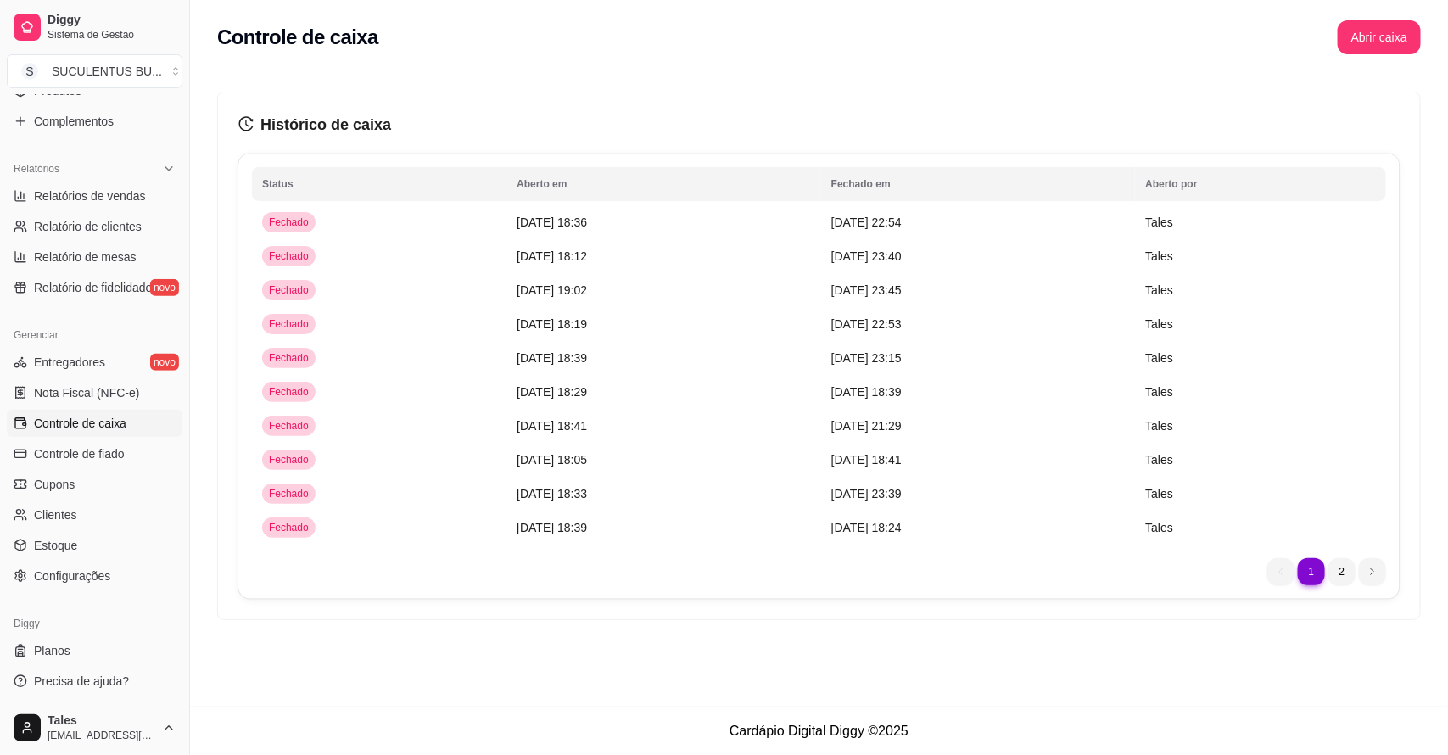
click at [840, 637] on div "Histórico de caixa Status Aberto em [GEOGRAPHIC_DATA] em [GEOGRAPHIC_DATA] por …" at bounding box center [819, 352] width 1258 height 576
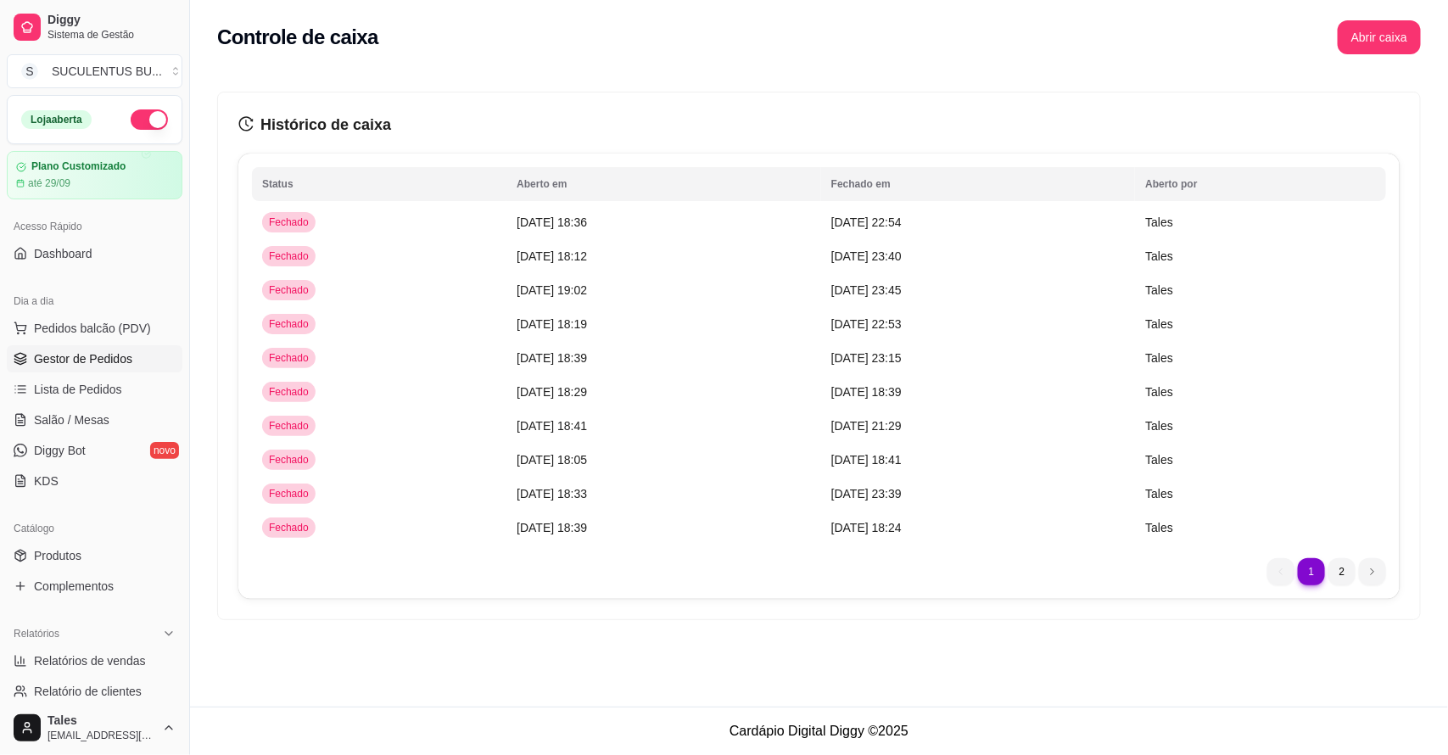
click at [115, 366] on span "Gestor de Pedidos" at bounding box center [83, 358] width 98 height 17
